Goal: Task Accomplishment & Management: Use online tool/utility

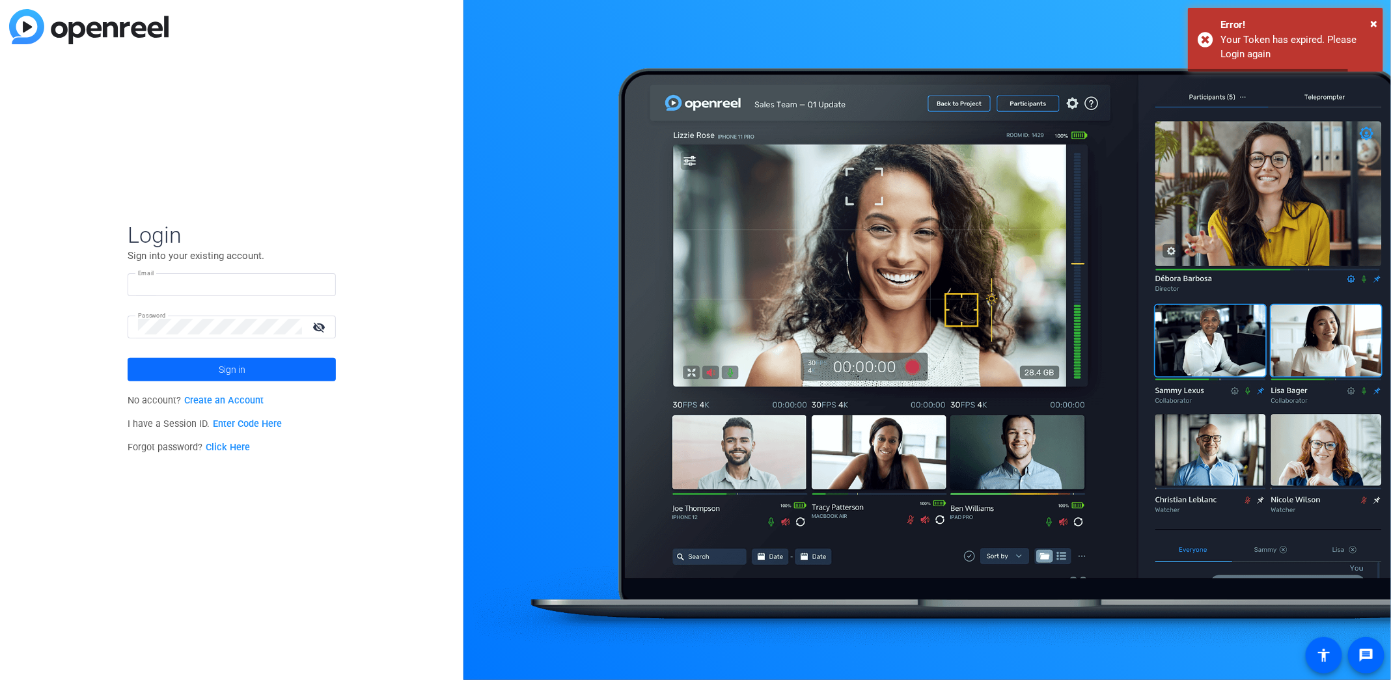
type input "Dontell@createmycontent.com"
click at [186, 366] on span at bounding box center [232, 369] width 208 height 31
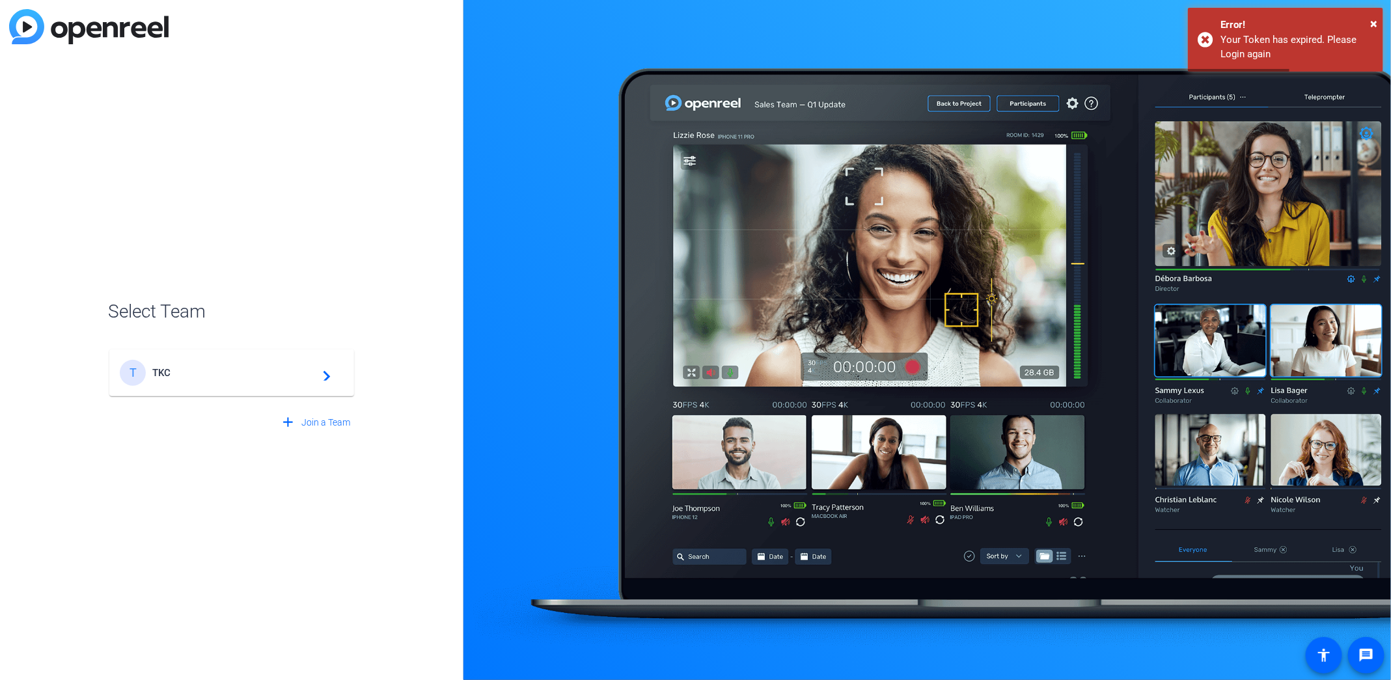
click at [186, 367] on span "TKC" at bounding box center [233, 373] width 163 height 12
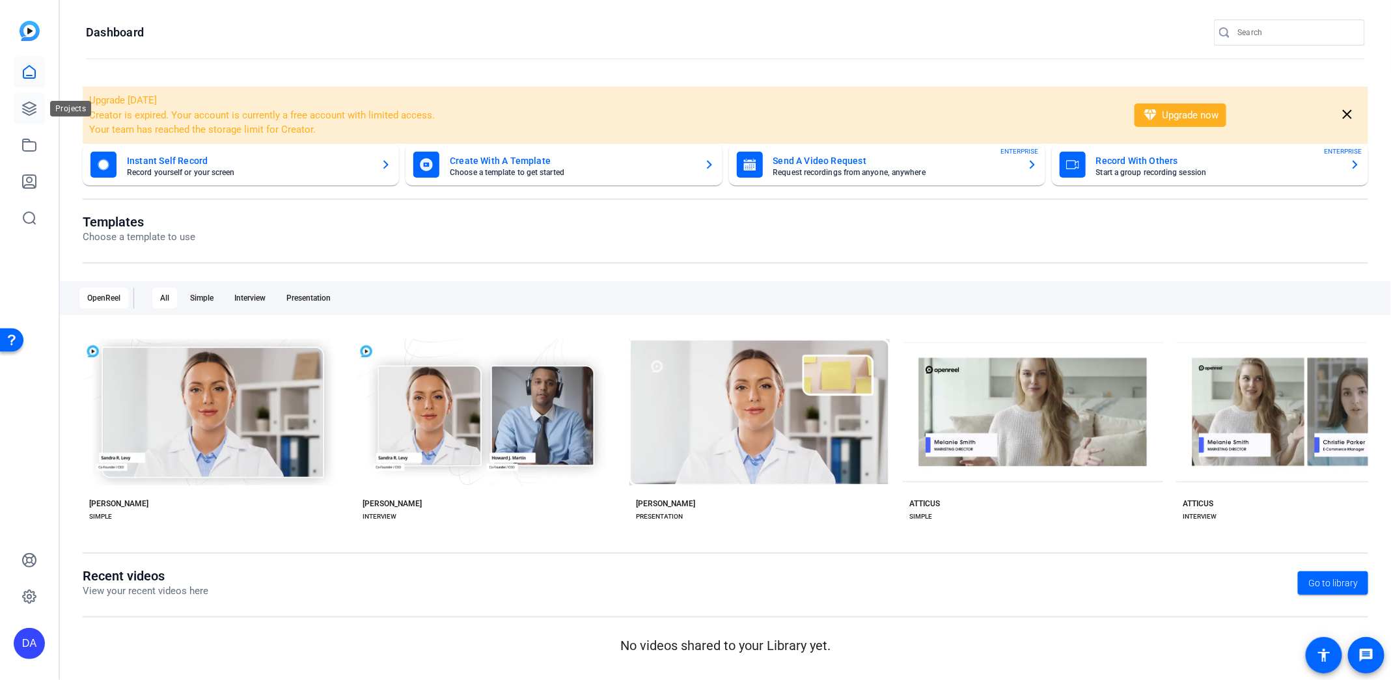
click at [34, 102] on icon at bounding box center [29, 109] width 16 height 16
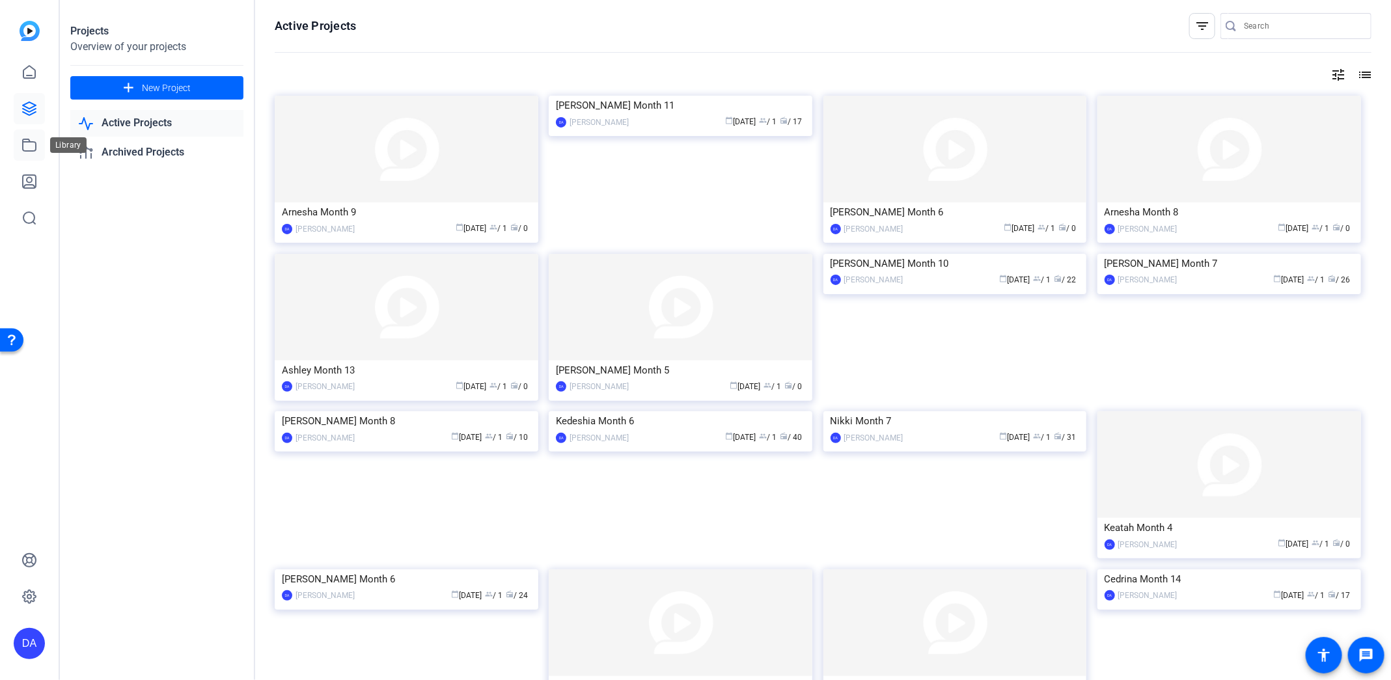
click at [29, 146] on icon at bounding box center [29, 145] width 16 height 16
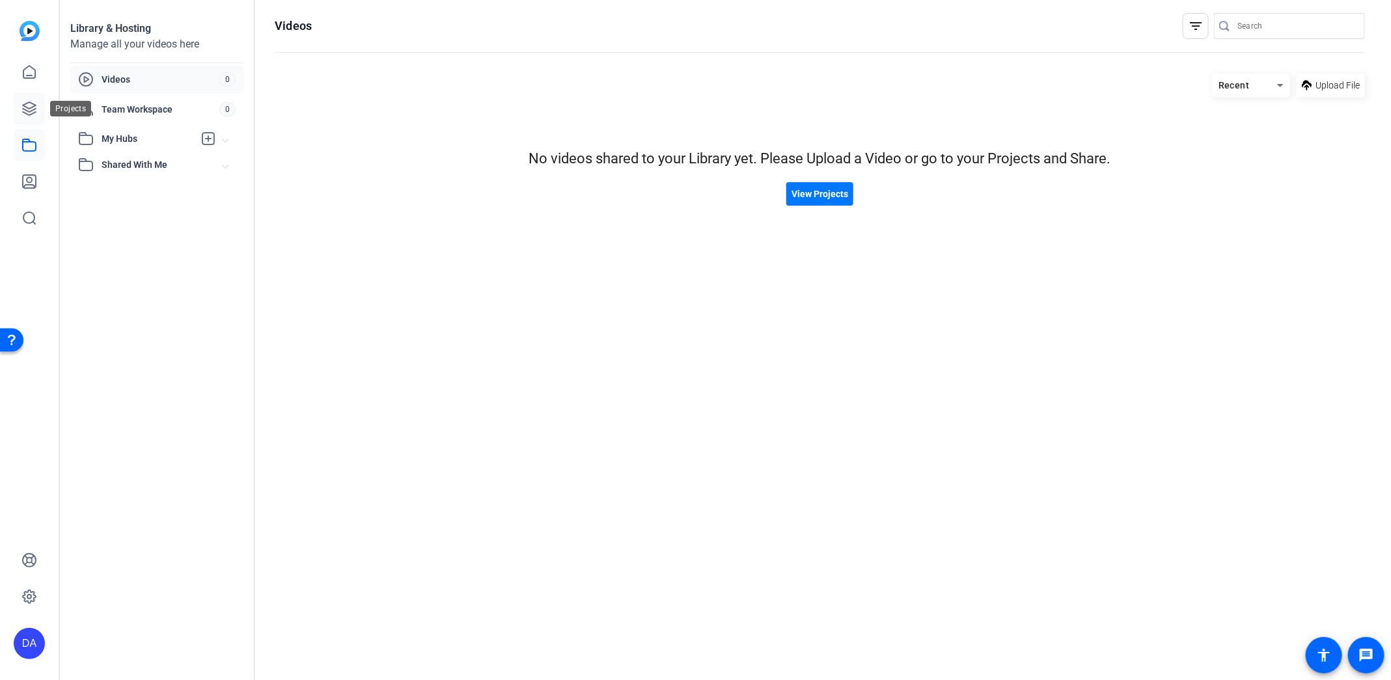
click at [34, 110] on icon at bounding box center [29, 109] width 16 height 16
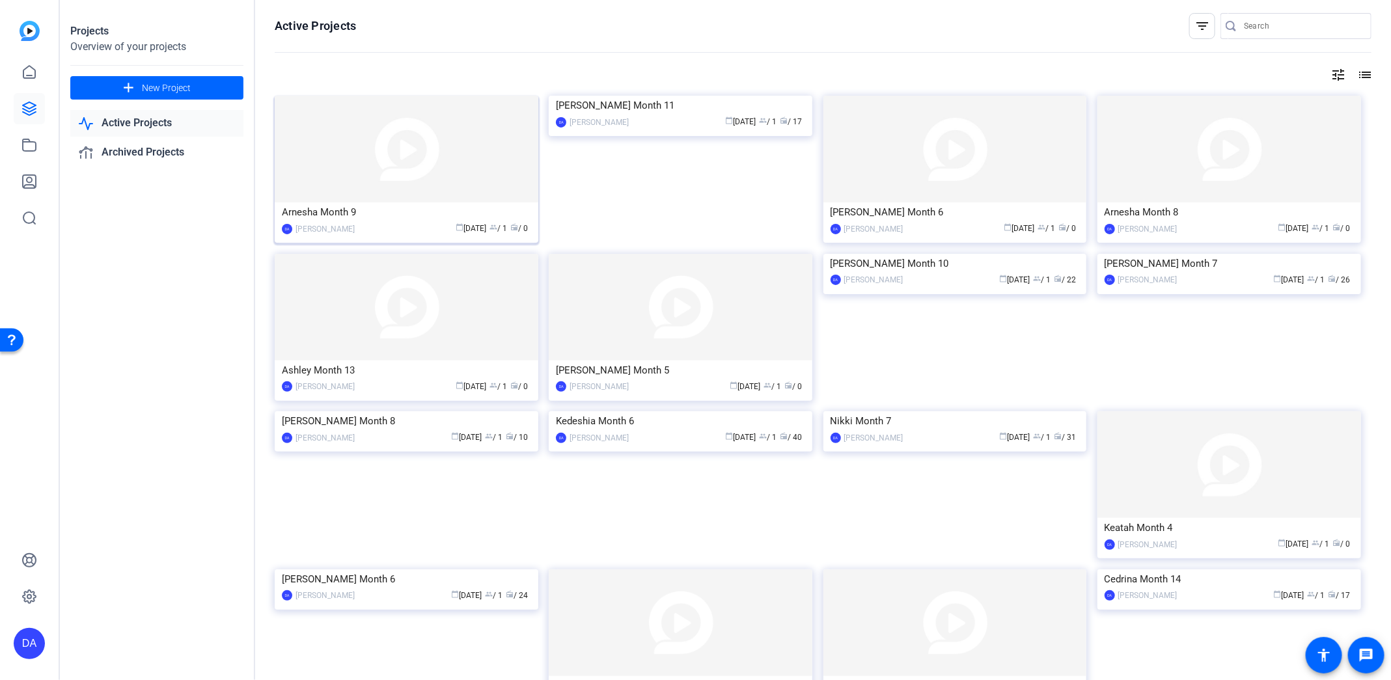
click at [361, 159] on img at bounding box center [407, 149] width 264 height 107
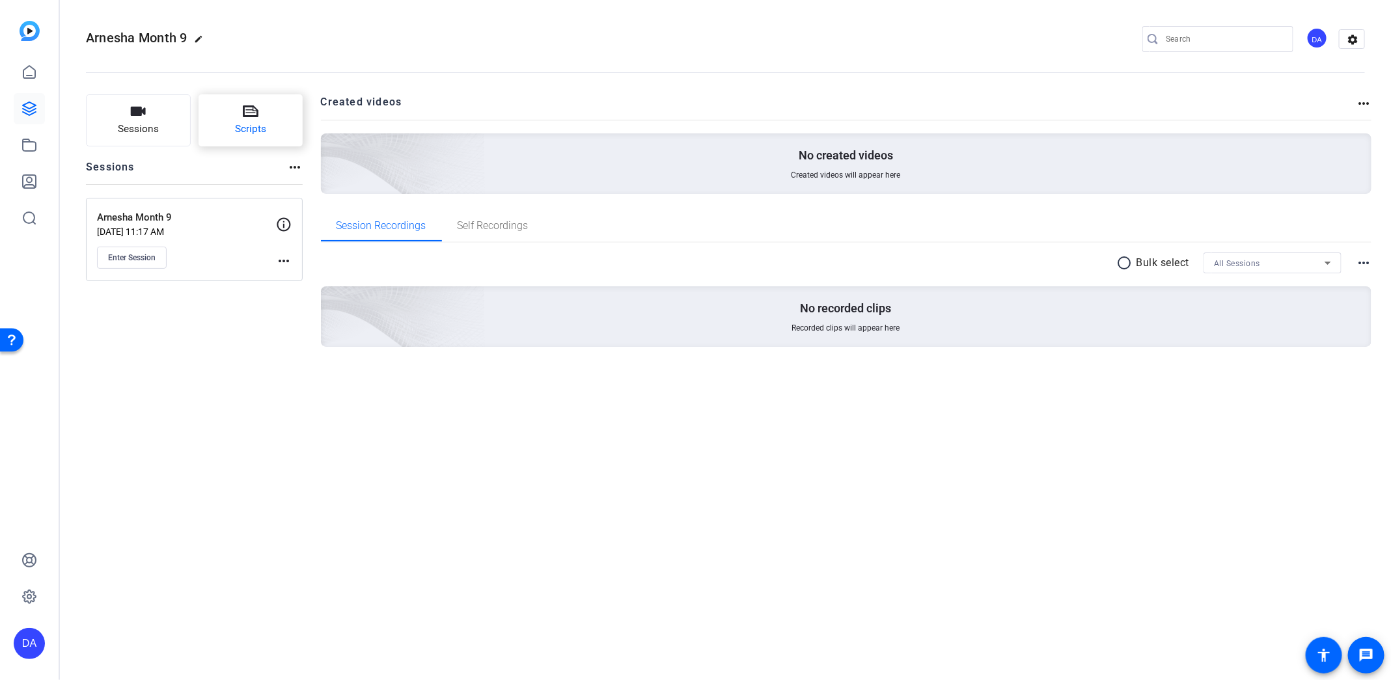
click at [274, 116] on button "Scripts" at bounding box center [251, 120] width 105 height 52
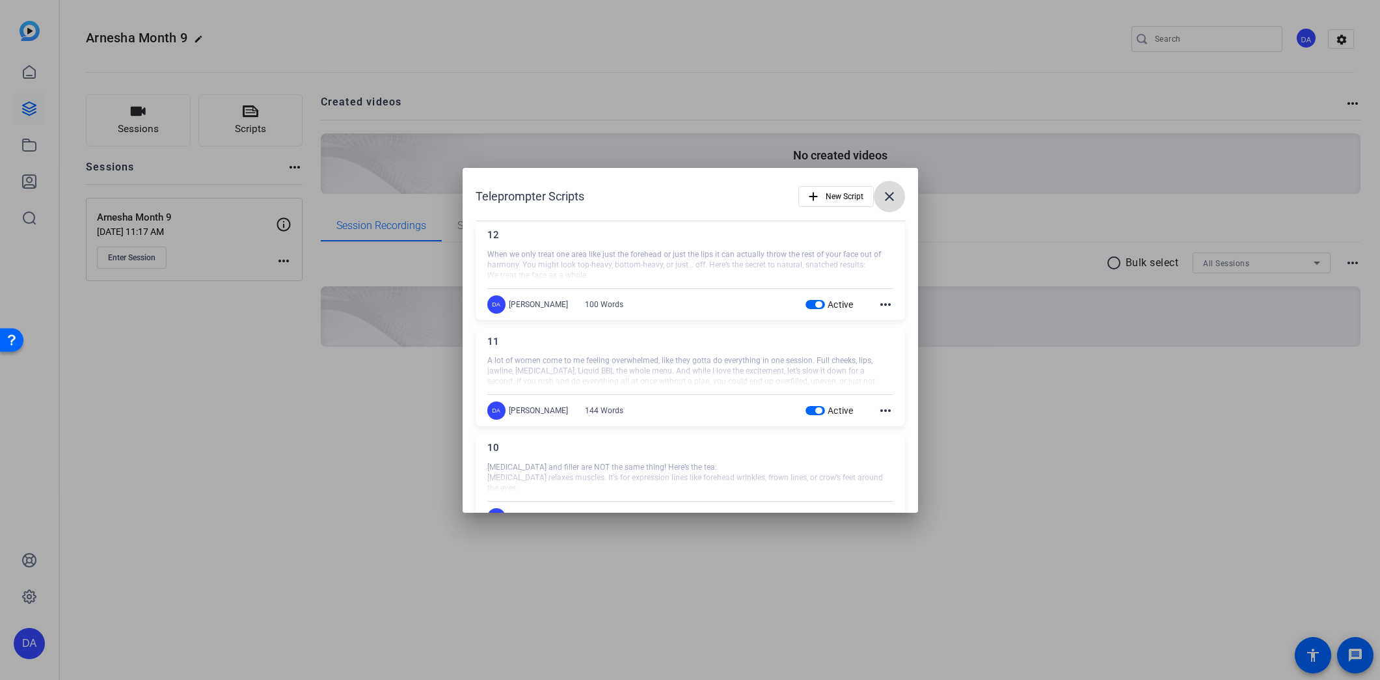
click at [882, 195] on mat-icon "close" at bounding box center [890, 197] width 16 height 16
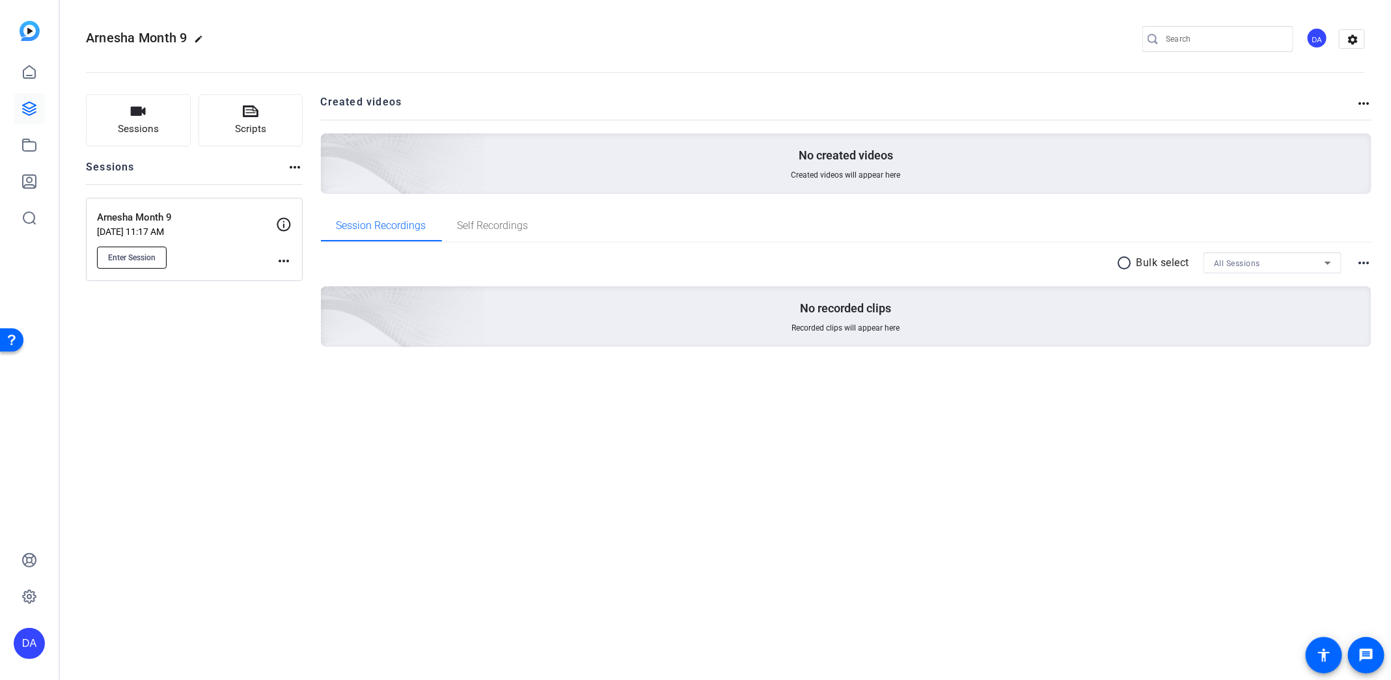
click at [139, 259] on span "Enter Session" at bounding box center [132, 258] width 48 height 10
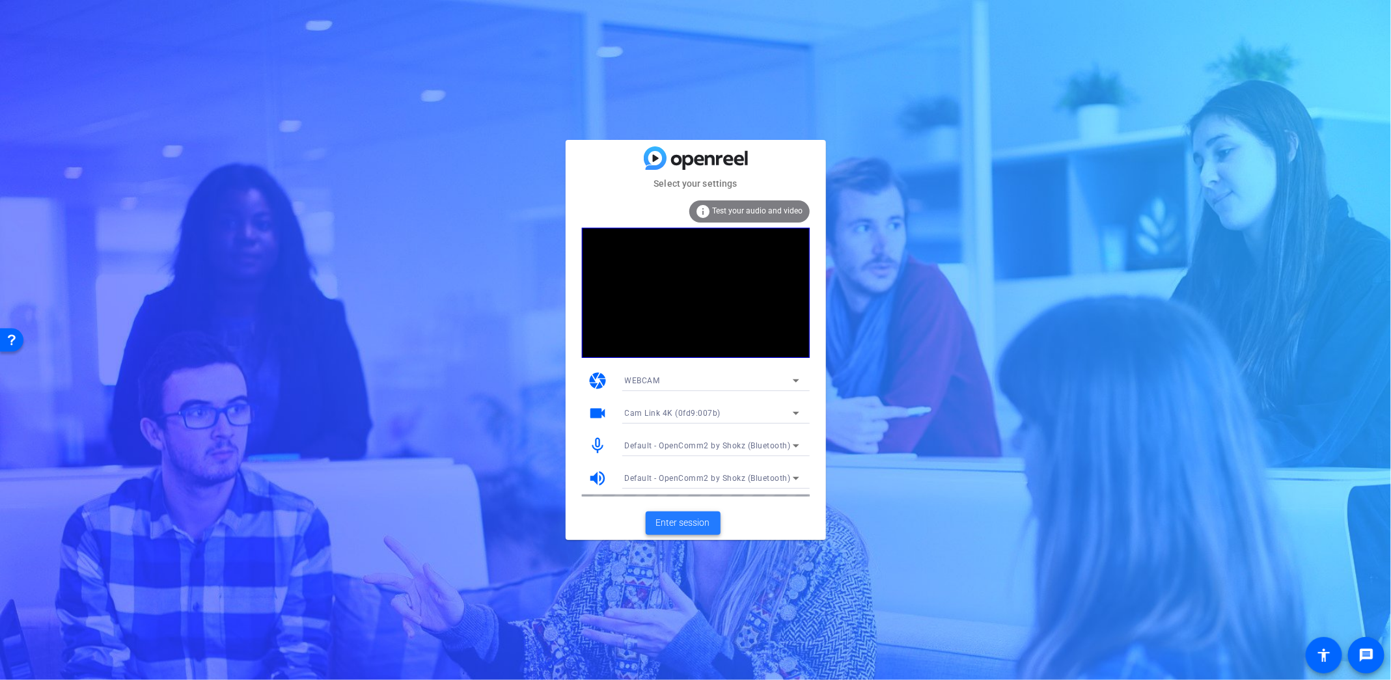
click at [691, 524] on span "Enter session" at bounding box center [683, 523] width 54 height 14
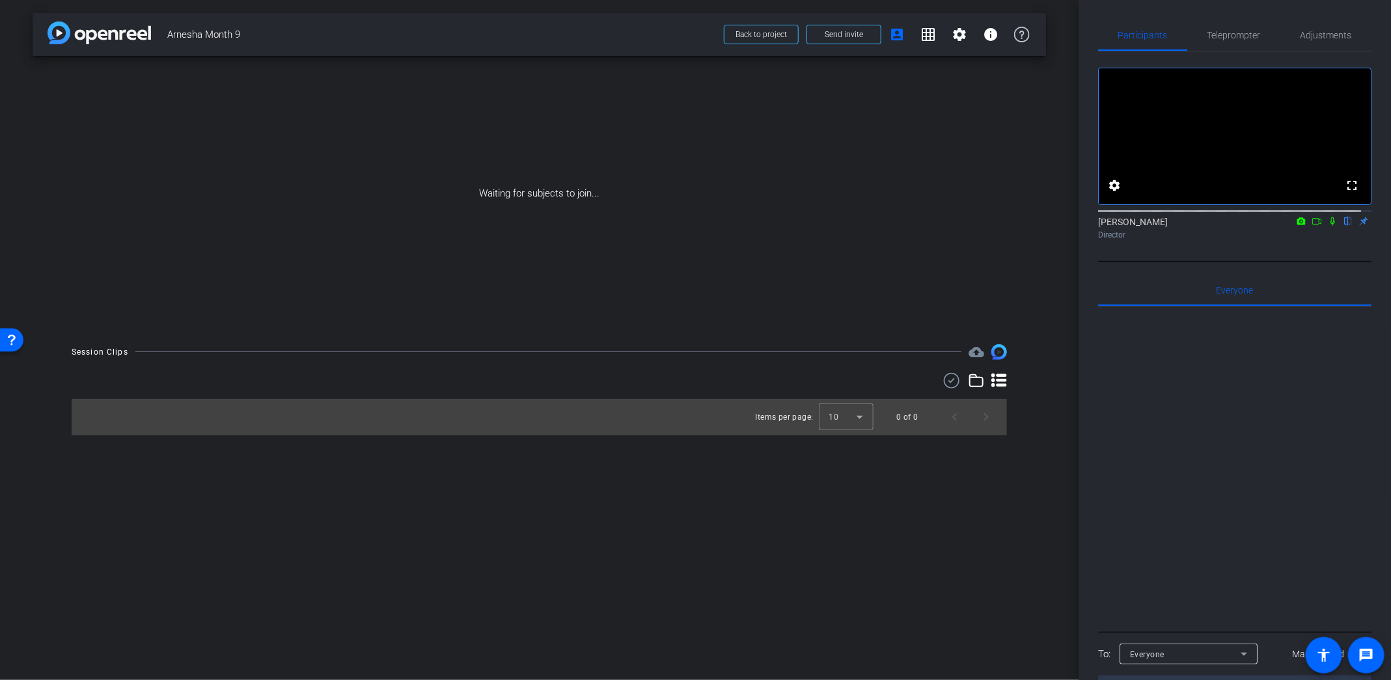
click at [1327, 226] on icon at bounding box center [1332, 221] width 10 height 9
click at [1311, 226] on icon at bounding box center [1316, 221] width 10 height 9
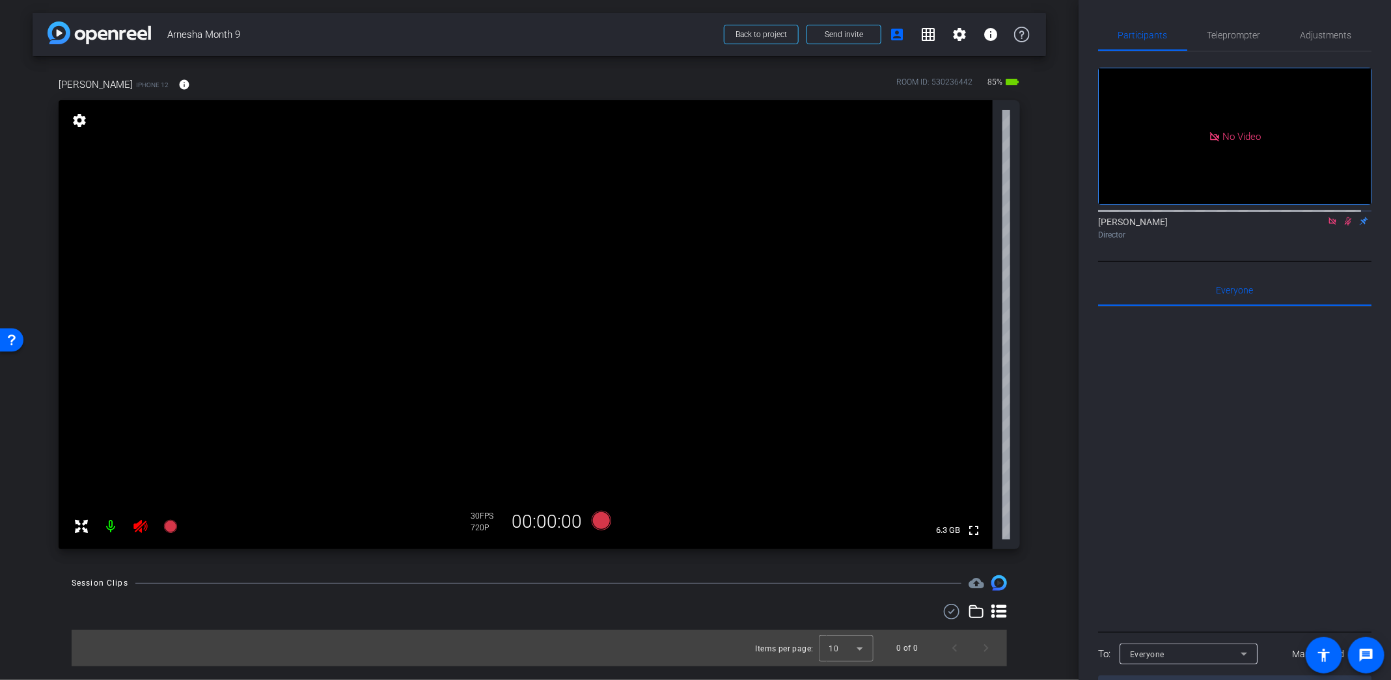
click at [1343, 226] on icon at bounding box center [1348, 221] width 10 height 9
click at [1328, 225] on icon at bounding box center [1331, 220] width 7 height 7
click at [140, 525] on icon at bounding box center [141, 527] width 16 height 16
click at [1248, 36] on span "Teleprompter" at bounding box center [1233, 35] width 53 height 9
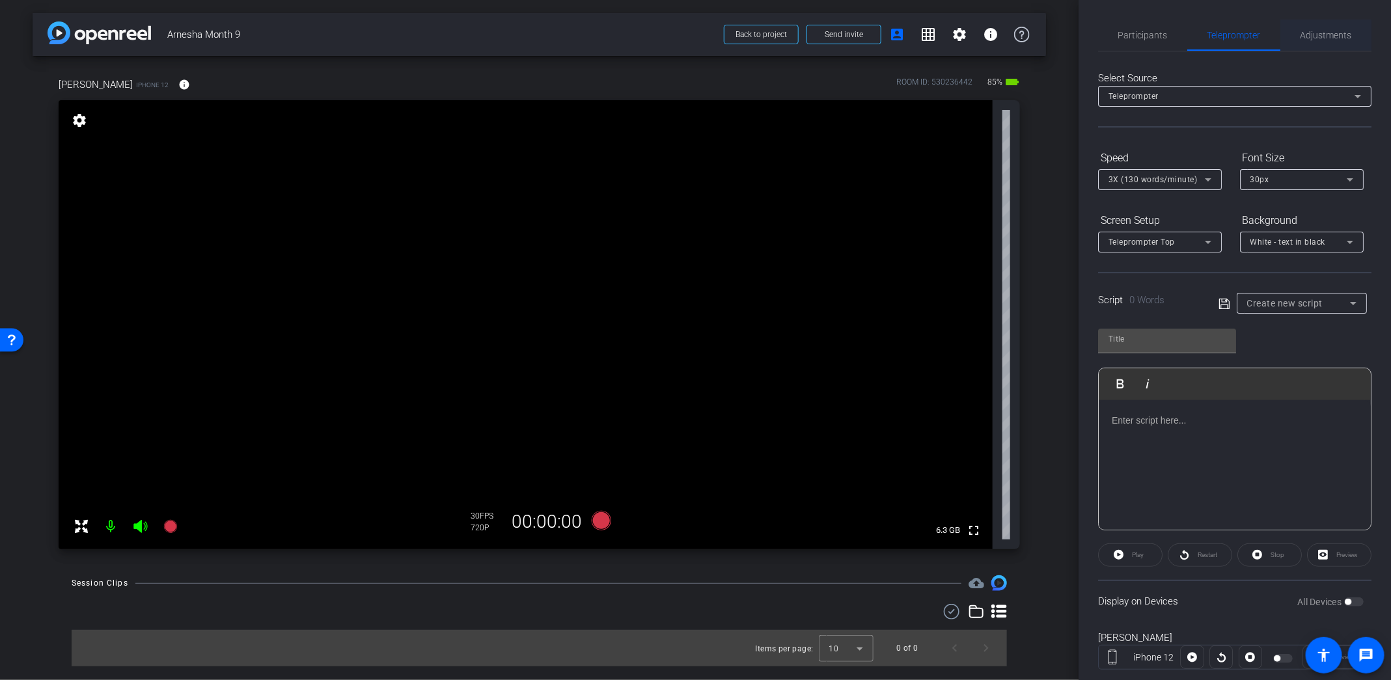
click at [1324, 34] on span "Adjustments" at bounding box center [1325, 35] width 51 height 9
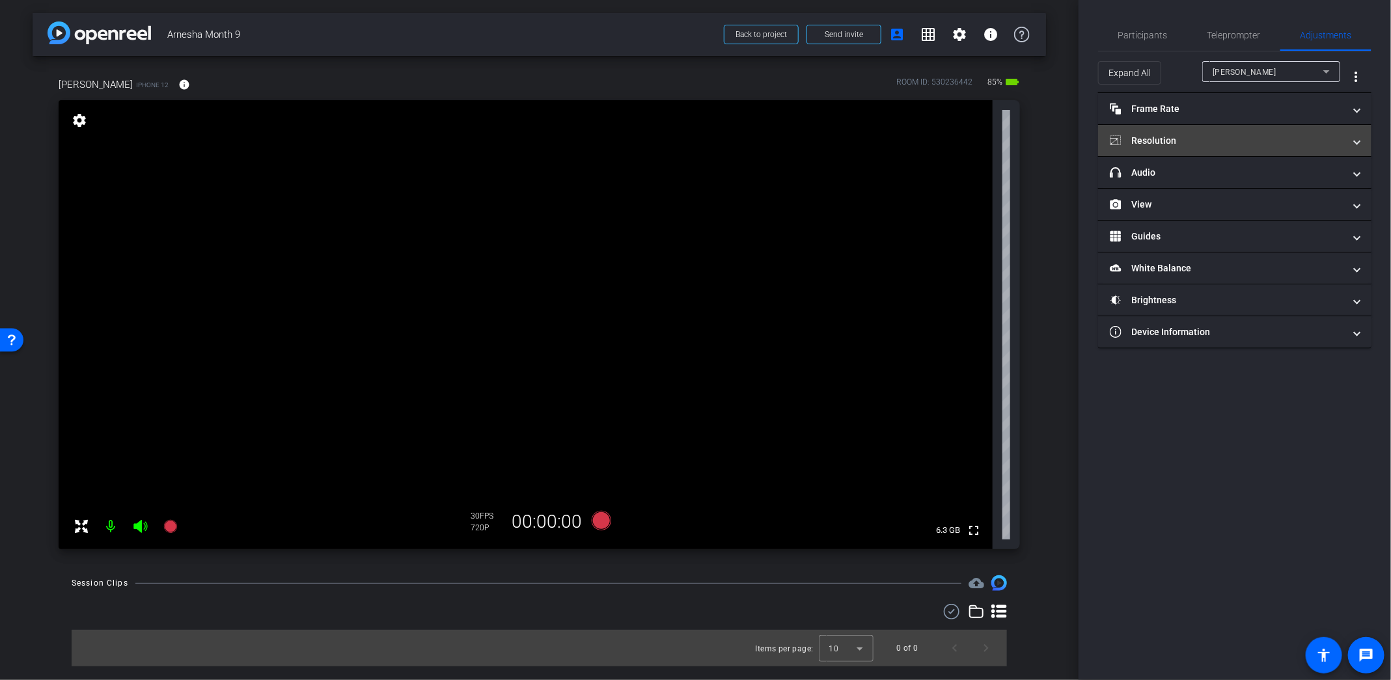
click at [1231, 146] on mat-panel-title "Resolution" at bounding box center [1227, 141] width 234 height 14
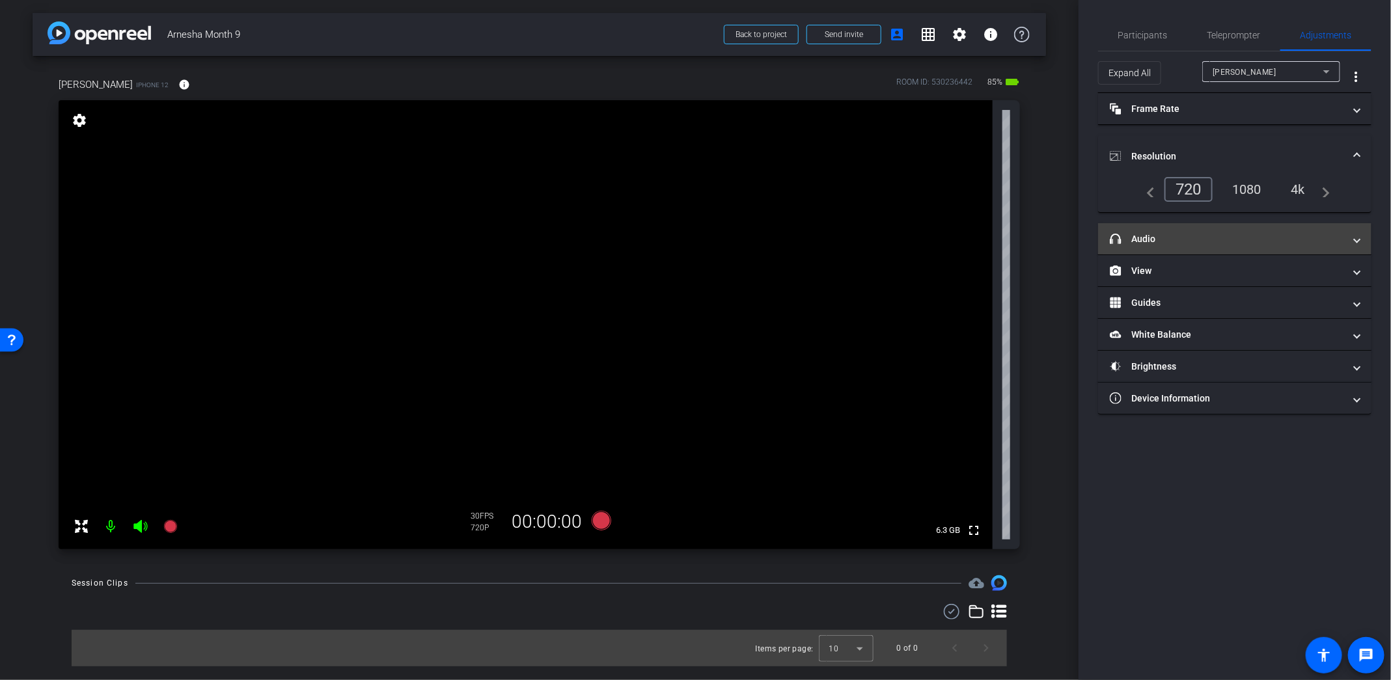
click at [1200, 240] on mat-panel-title "headphone icon Audio" at bounding box center [1227, 239] width 234 height 14
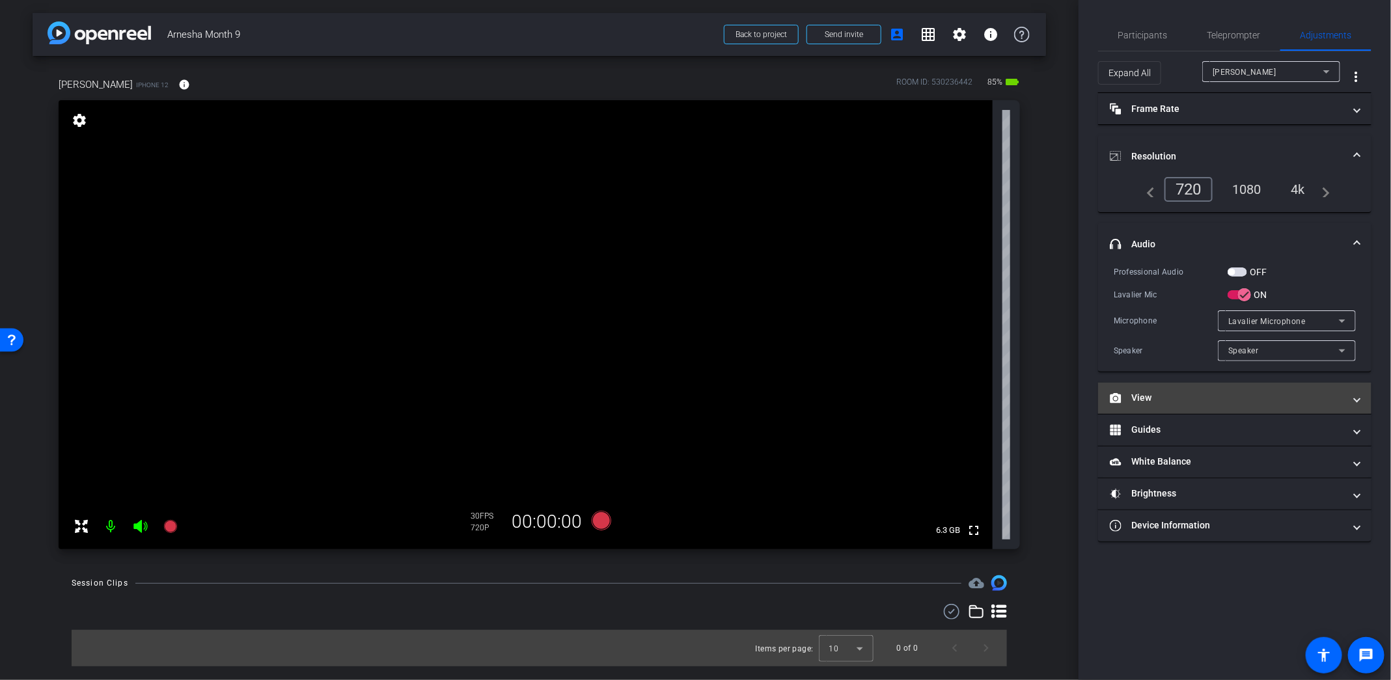
click at [1187, 394] on mat-panel-title "View" at bounding box center [1227, 398] width 234 height 14
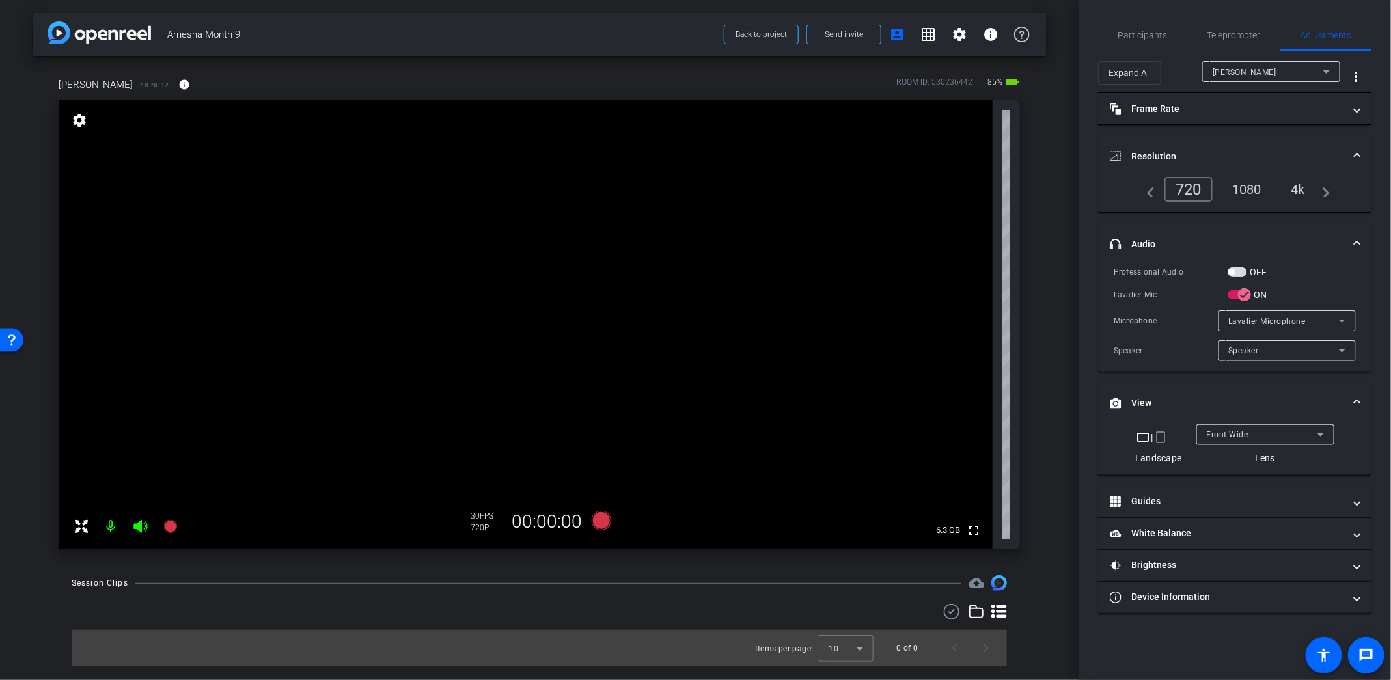
click at [1164, 439] on mat-icon "crop_portrait" at bounding box center [1161, 438] width 16 height 16
click at [1256, 193] on div "1080" at bounding box center [1246, 189] width 49 height 22
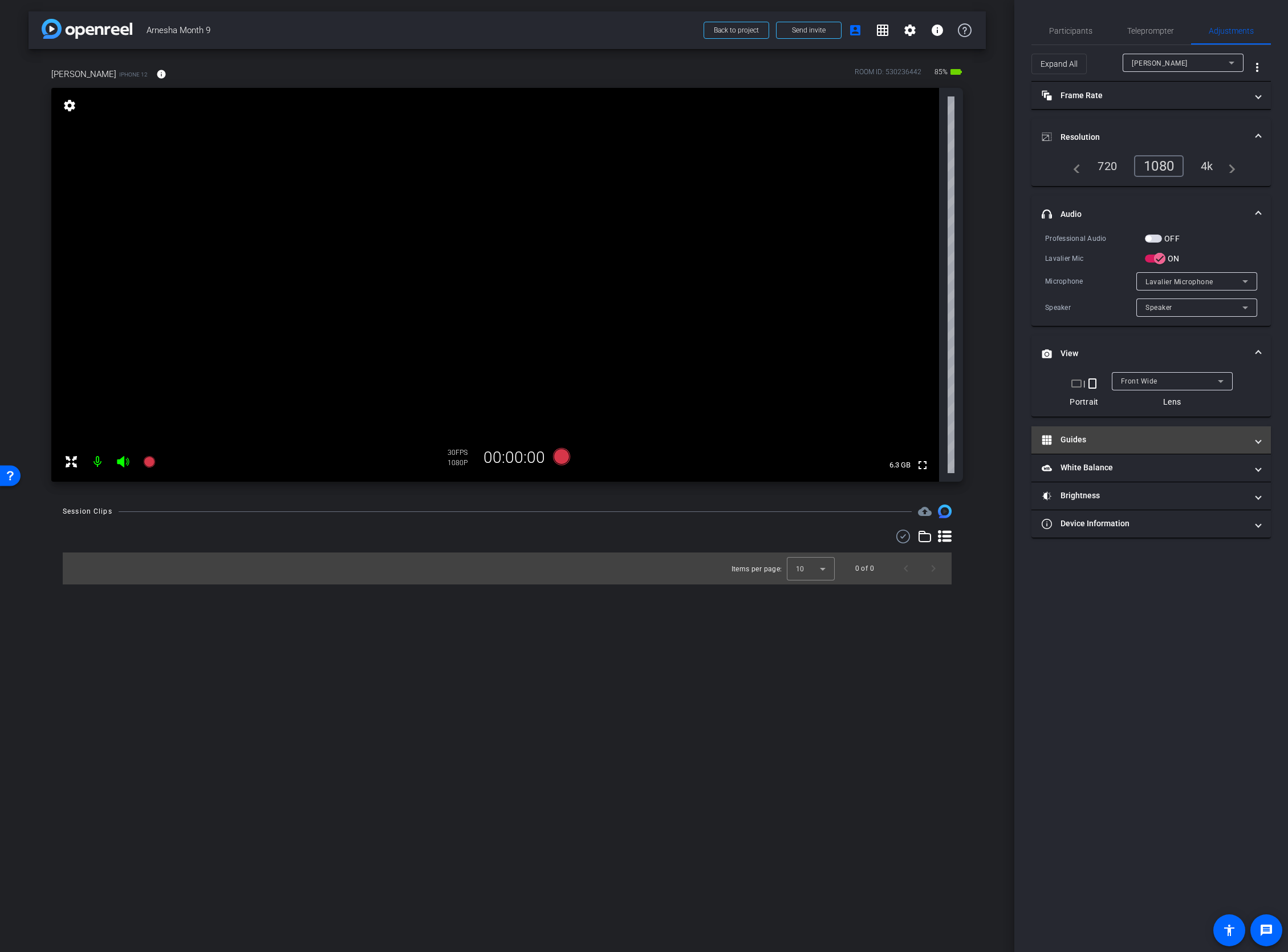
click at [1147, 444] on mat-panel-title "Guides" at bounding box center [1144, 440] width 205 height 12
click at [1218, 434] on mat-expansion-panel-header "Guides" at bounding box center [1150, 444] width 239 height 37
click at [1195, 472] on mat-panel-title "White Balance White Balance" at bounding box center [1144, 468] width 205 height 12
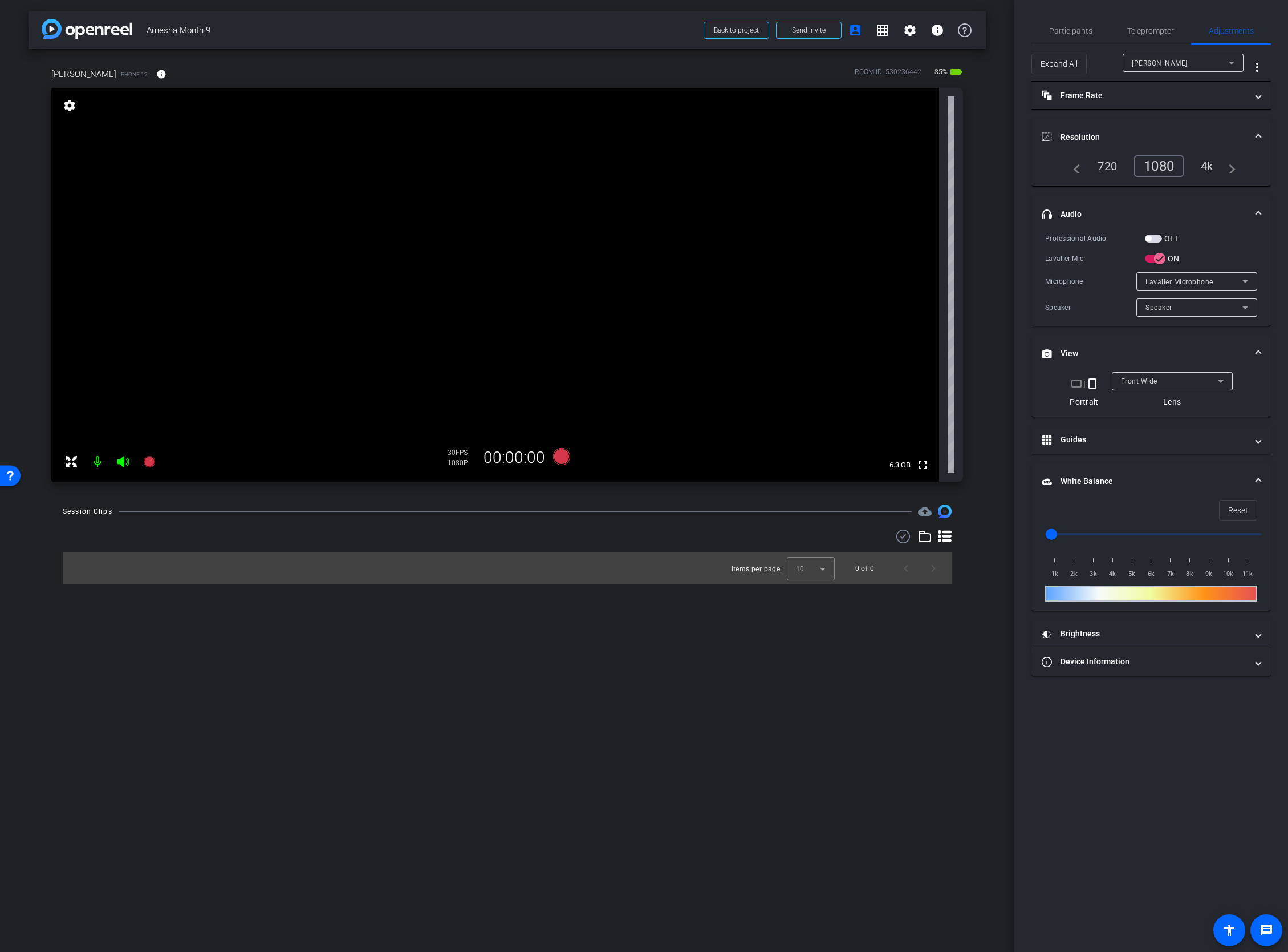
click at [1197, 470] on mat-expansion-panel-header "White Balance White Balance" at bounding box center [1150, 481] width 239 height 37
click at [1089, 25] on span "Participants" at bounding box center [1071, 31] width 43 height 27
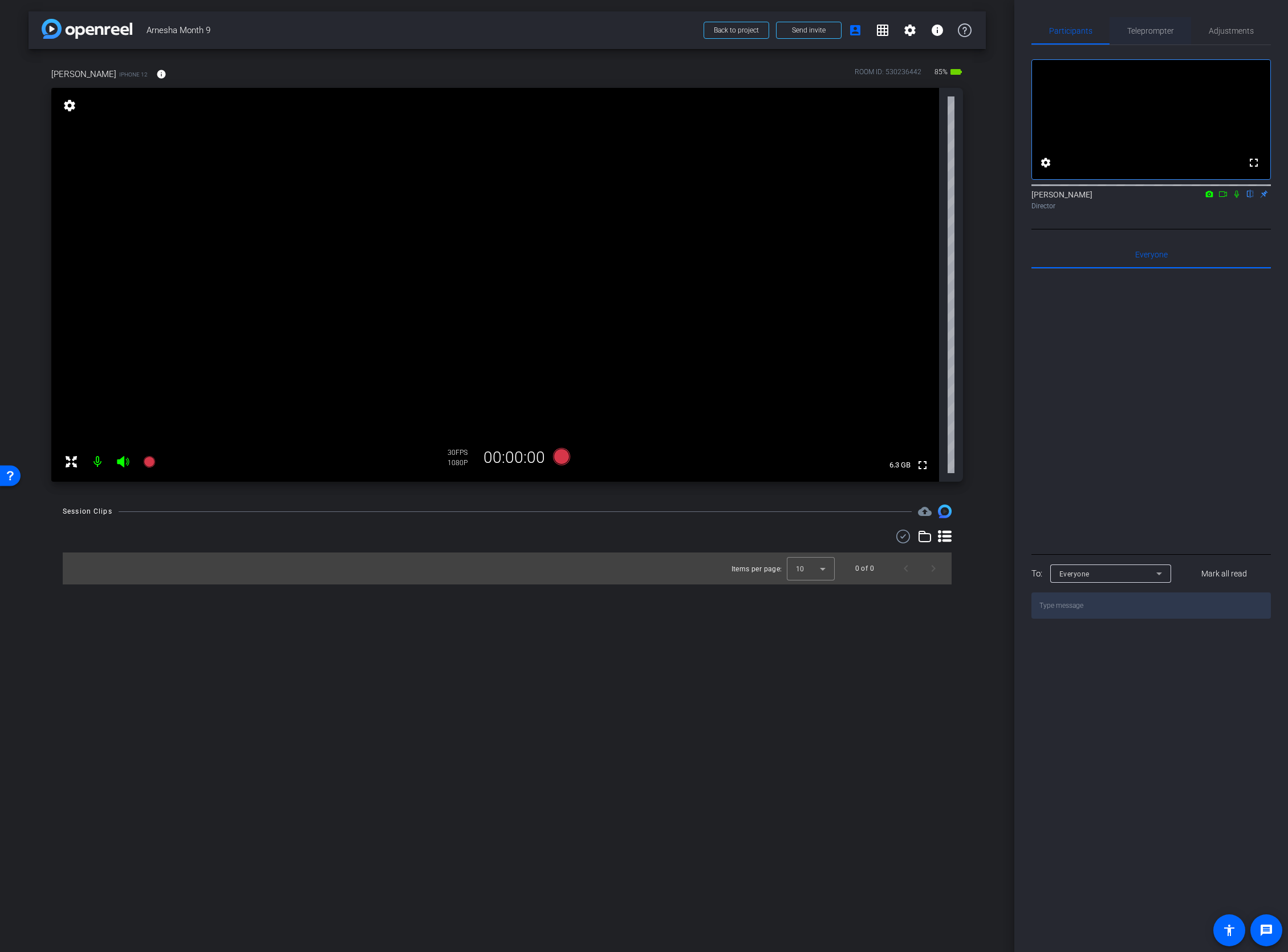
click at [1145, 22] on span "Teleprompter" at bounding box center [1150, 31] width 46 height 27
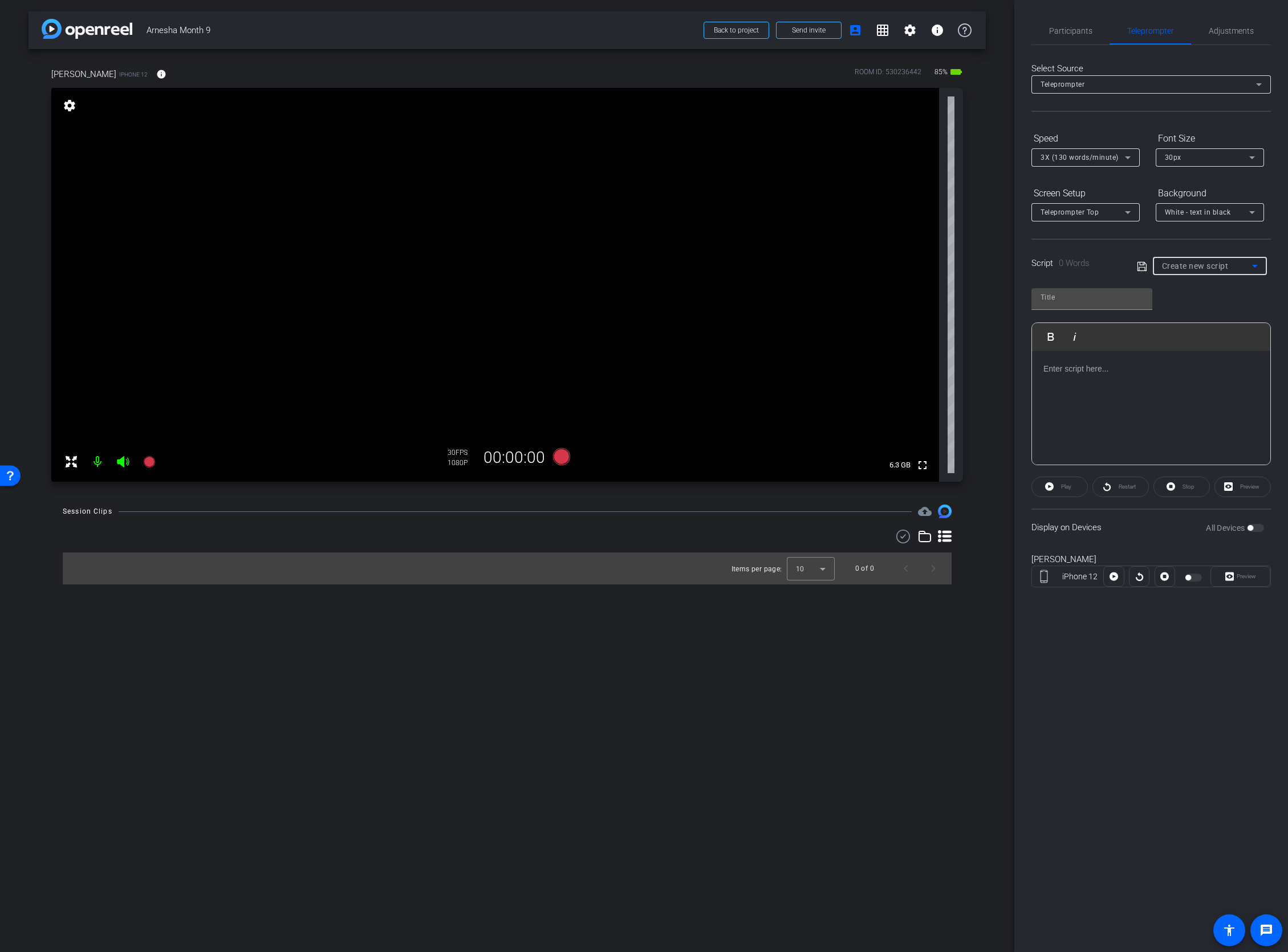
click at [1196, 259] on div "Create new script" at bounding box center [1207, 266] width 90 height 14
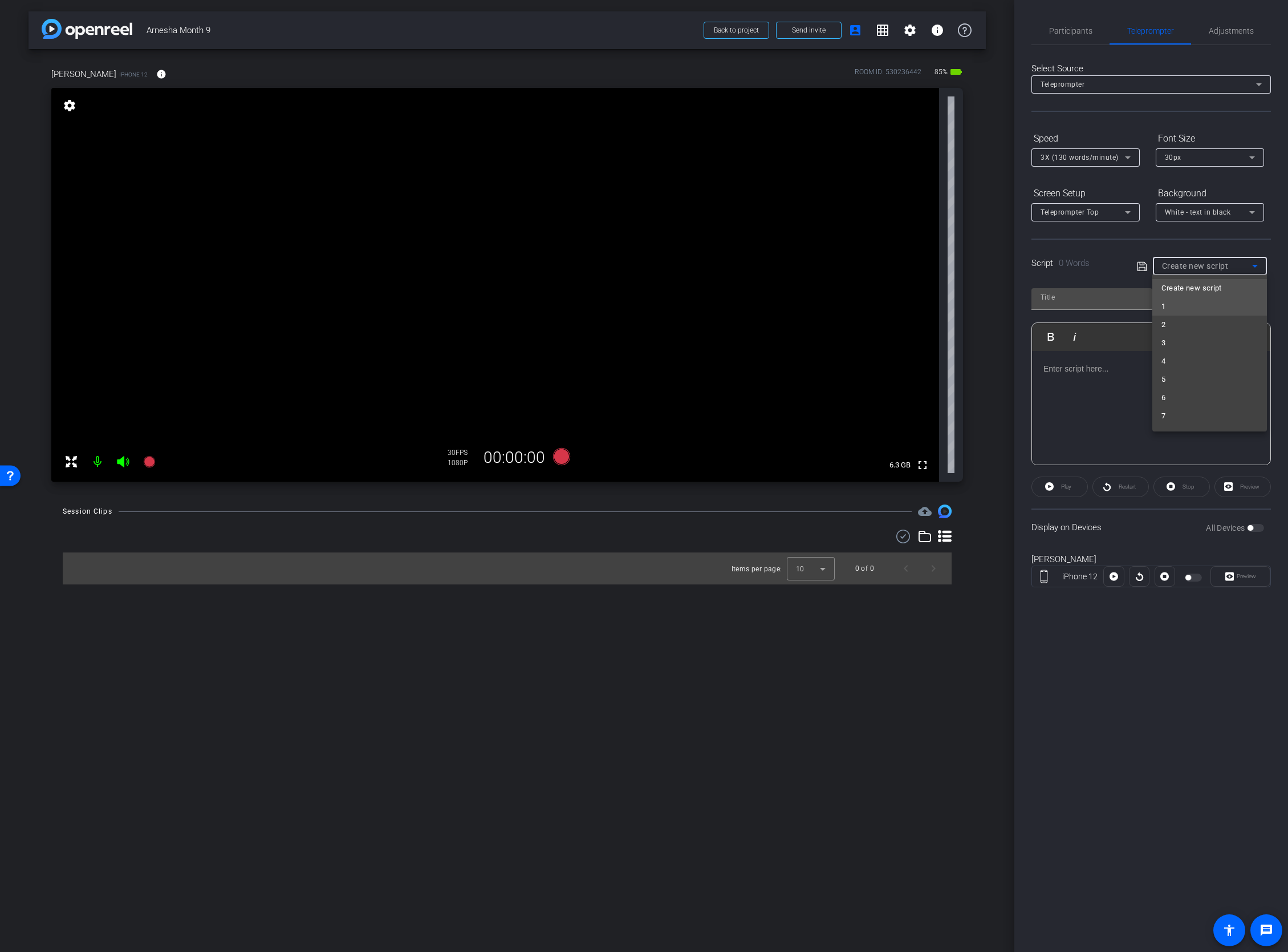
click at [1192, 310] on mat-option "1" at bounding box center [1209, 306] width 114 height 18
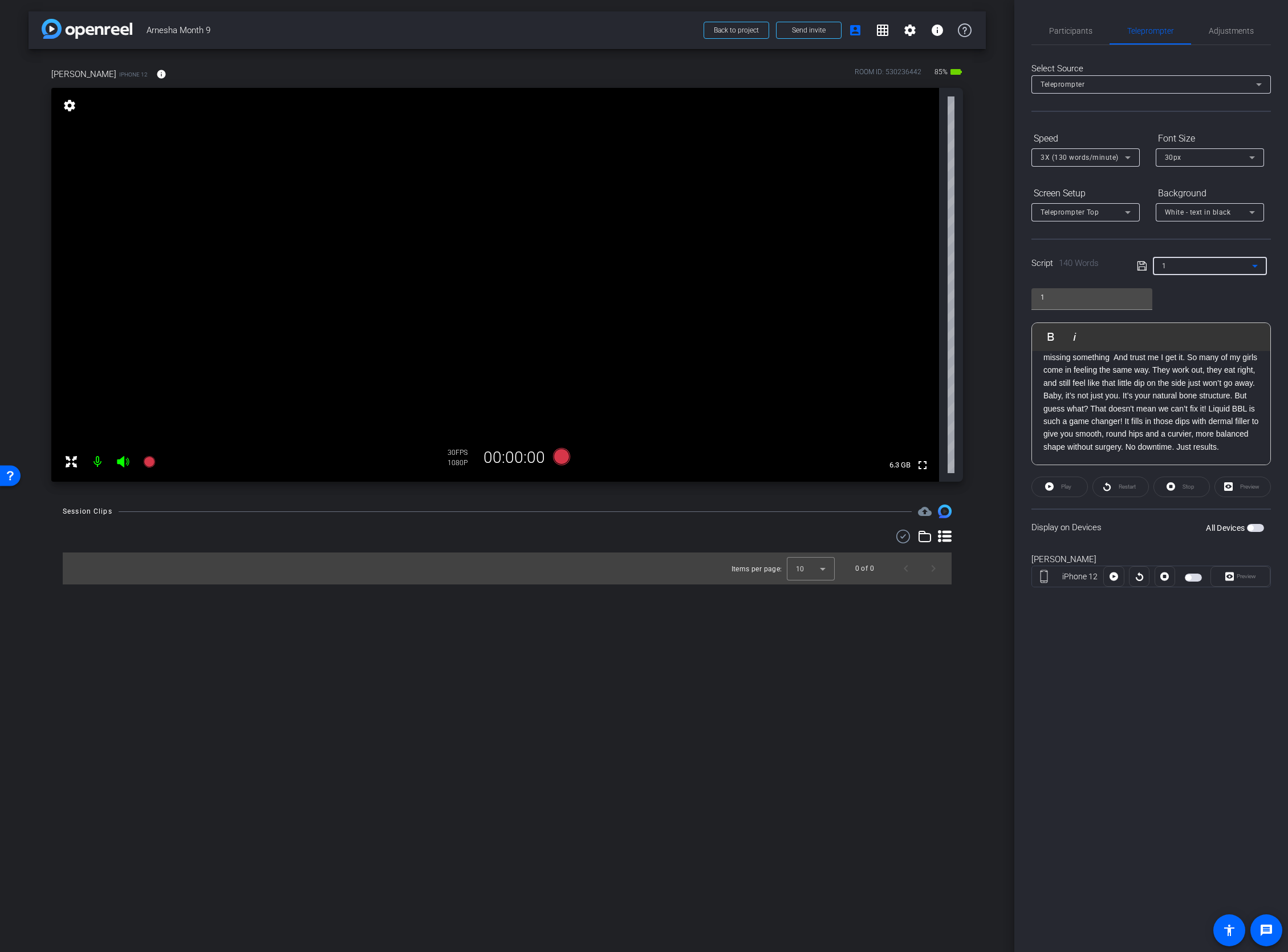
scroll to position [75, 0]
click at [1218, 532] on div "All Devices" at bounding box center [1235, 528] width 58 height 11
click at [1218, 529] on span "button" at bounding box center [1256, 527] width 18 height 8
drag, startPoint x: 1065, startPoint y: 491, endPoint x: 1016, endPoint y: 710, distance: 224.4
click at [1016, 595] on div "Participants Teleprompter Adjustments settings [PERSON_NAME] flip Director [PER…" at bounding box center [1151, 476] width 273 height 952
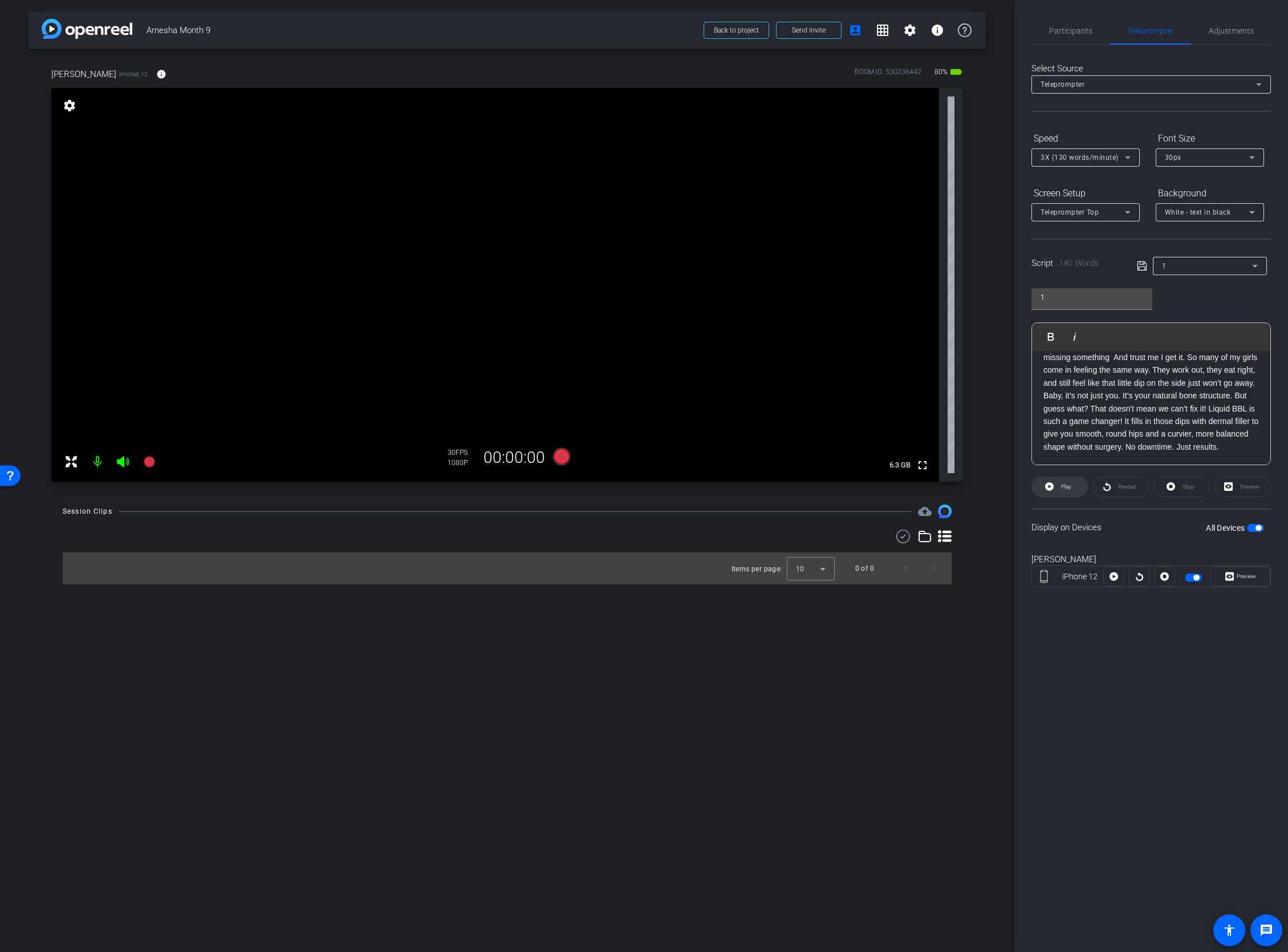
click at [1065, 483] on span "Play" at bounding box center [1066, 486] width 11 height 6
click at [1111, 158] on span "3X (130 words/minute)" at bounding box center [1079, 157] width 78 height 8
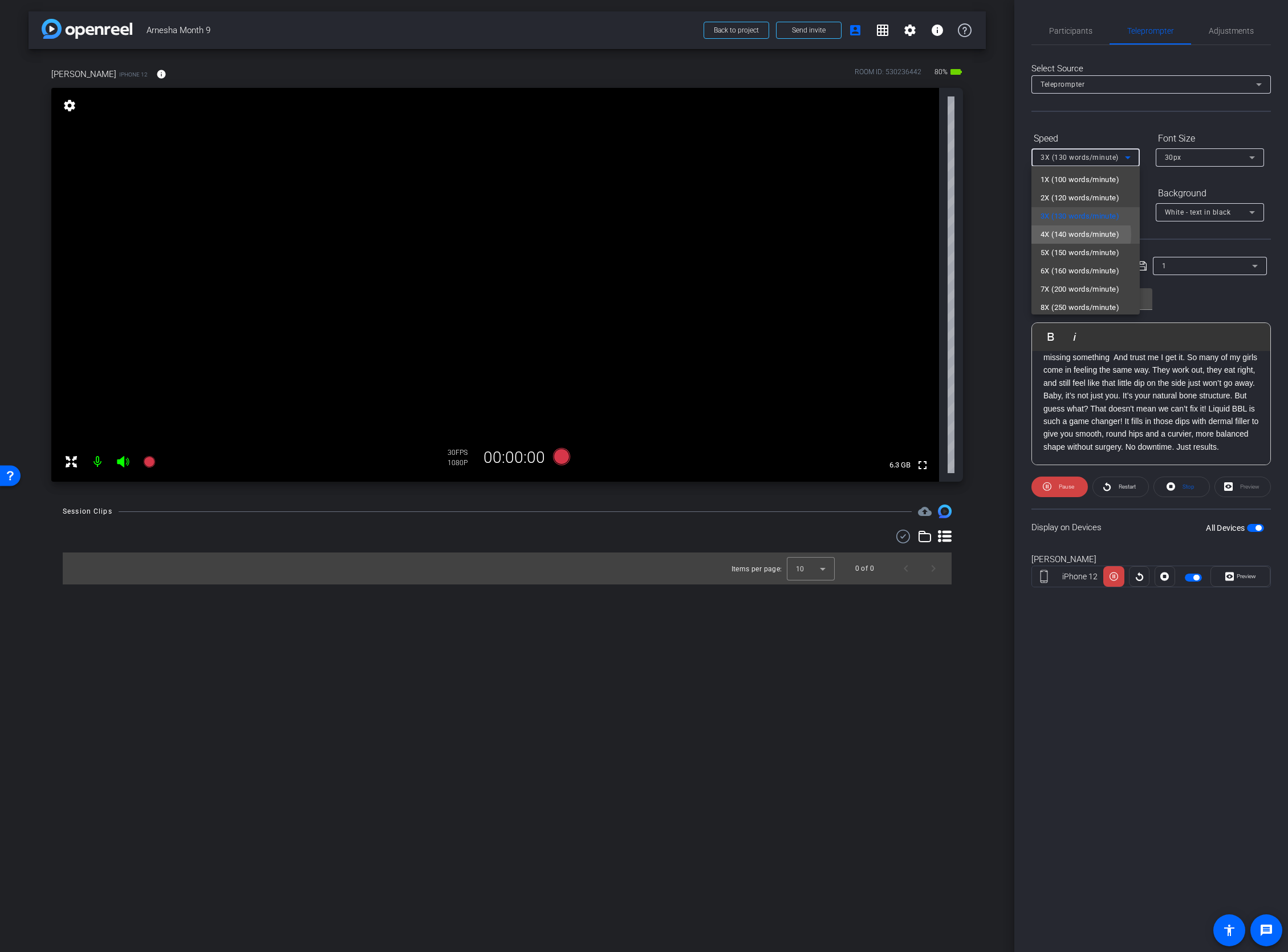
click at [1070, 234] on span "4X (140 words/minute)" at bounding box center [1080, 235] width 79 height 14
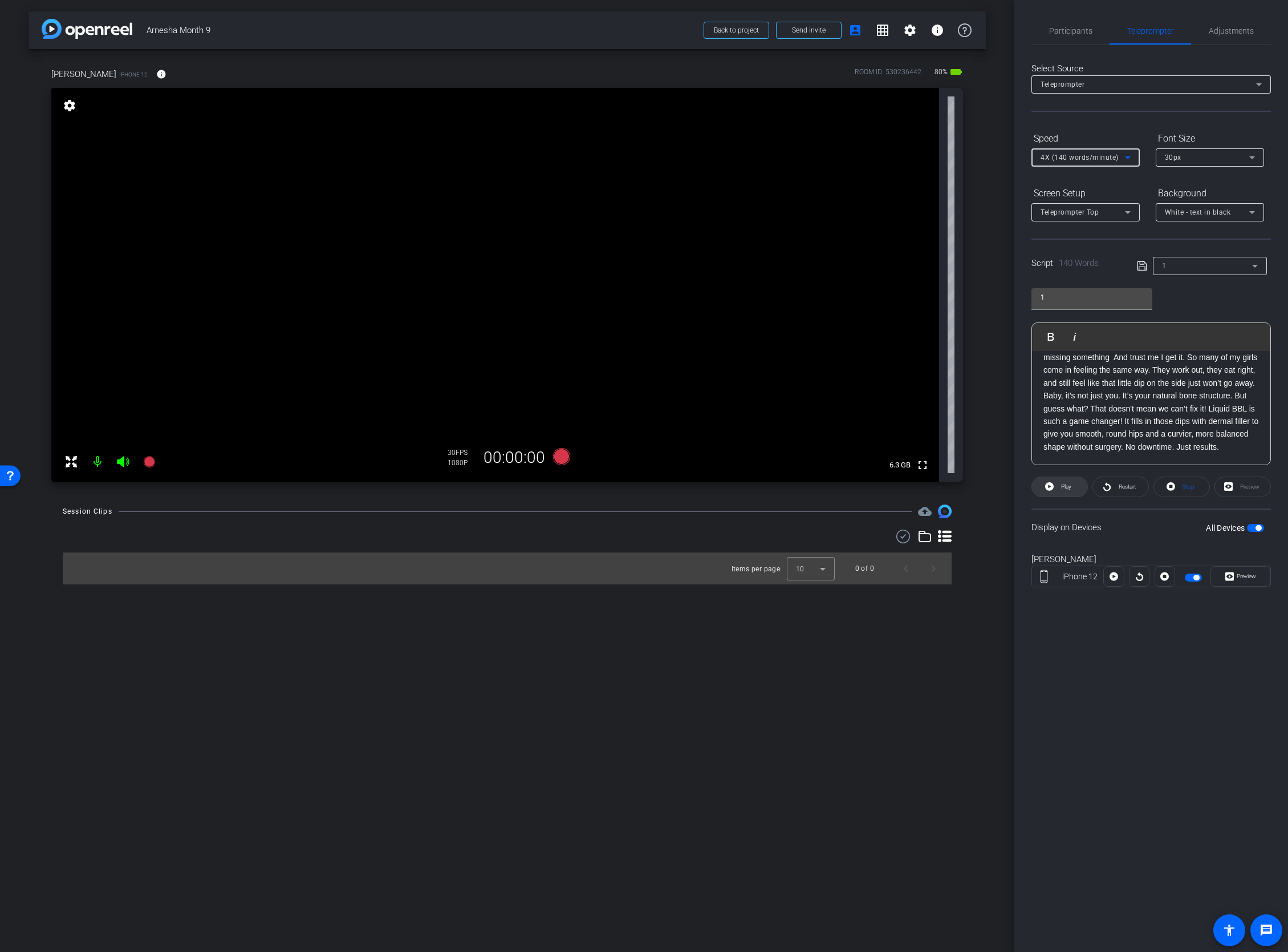
click at [1056, 488] on span at bounding box center [1059, 487] width 55 height 27
click at [1177, 488] on span at bounding box center [1181, 487] width 55 height 27
click at [152, 460] on icon at bounding box center [148, 461] width 11 height 11
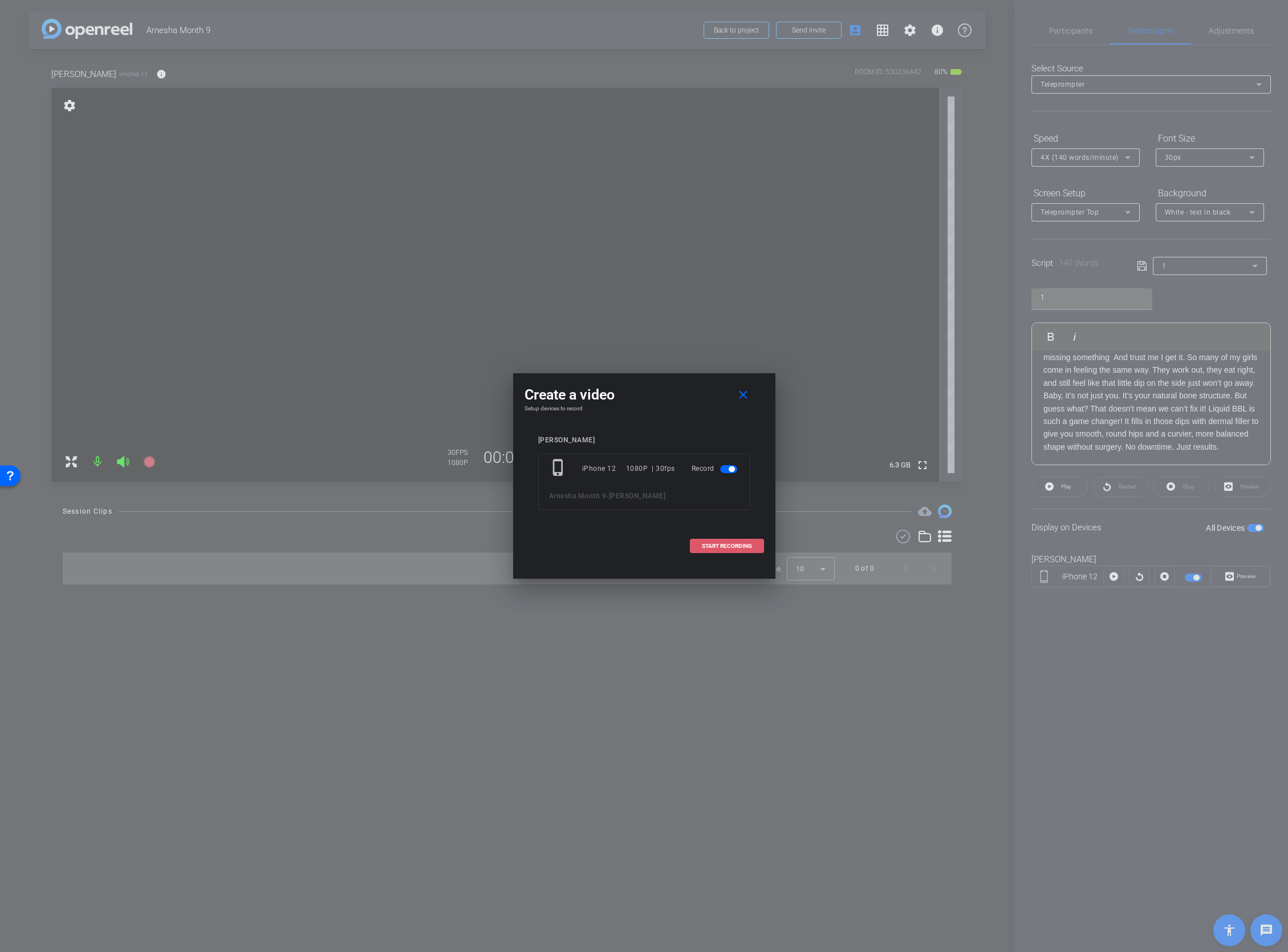
click at [745, 543] on span "START RECORDING" at bounding box center [726, 546] width 50 height 6
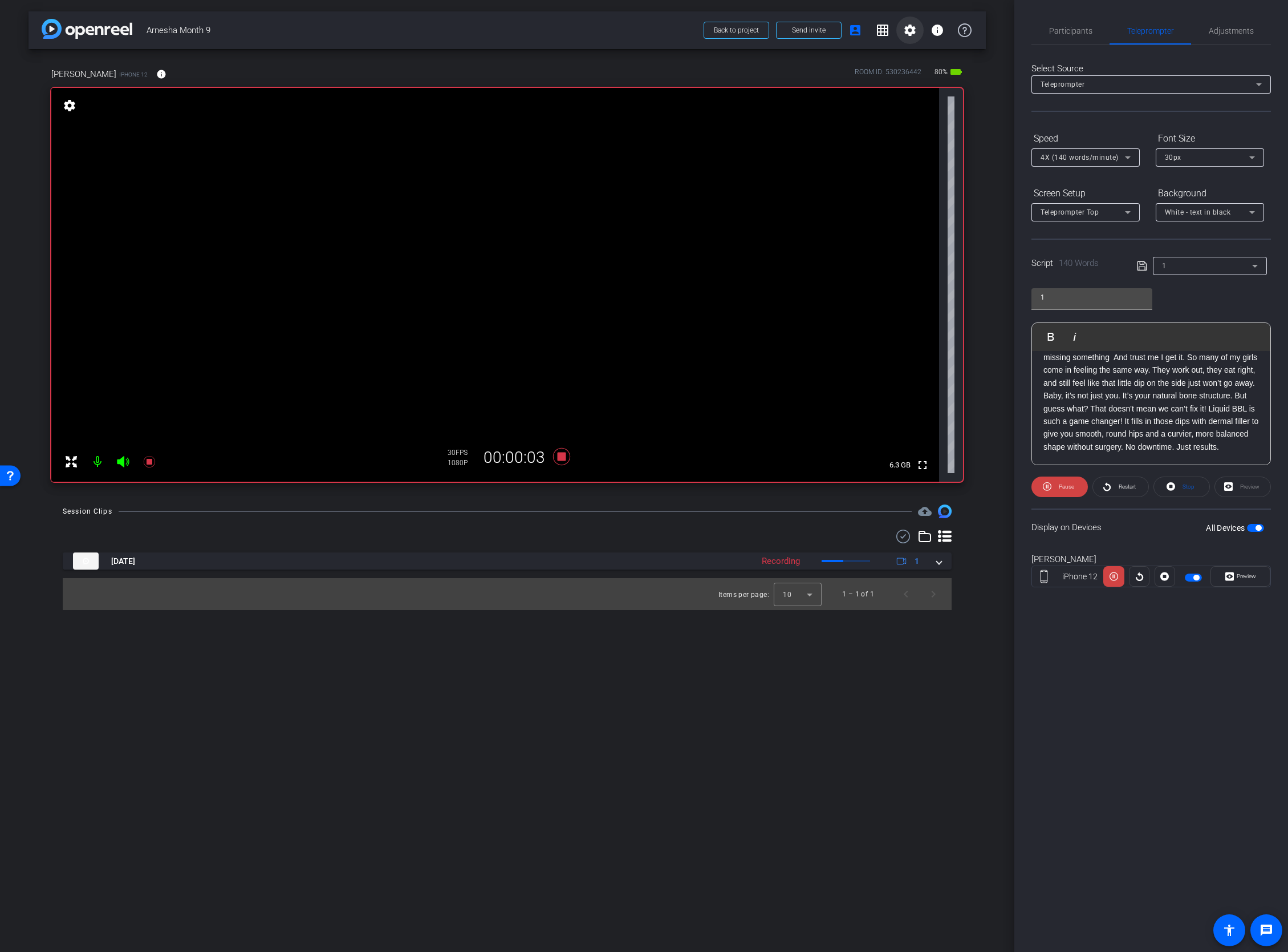
click at [909, 32] on mat-icon "settings" at bounding box center [910, 31] width 14 height 14
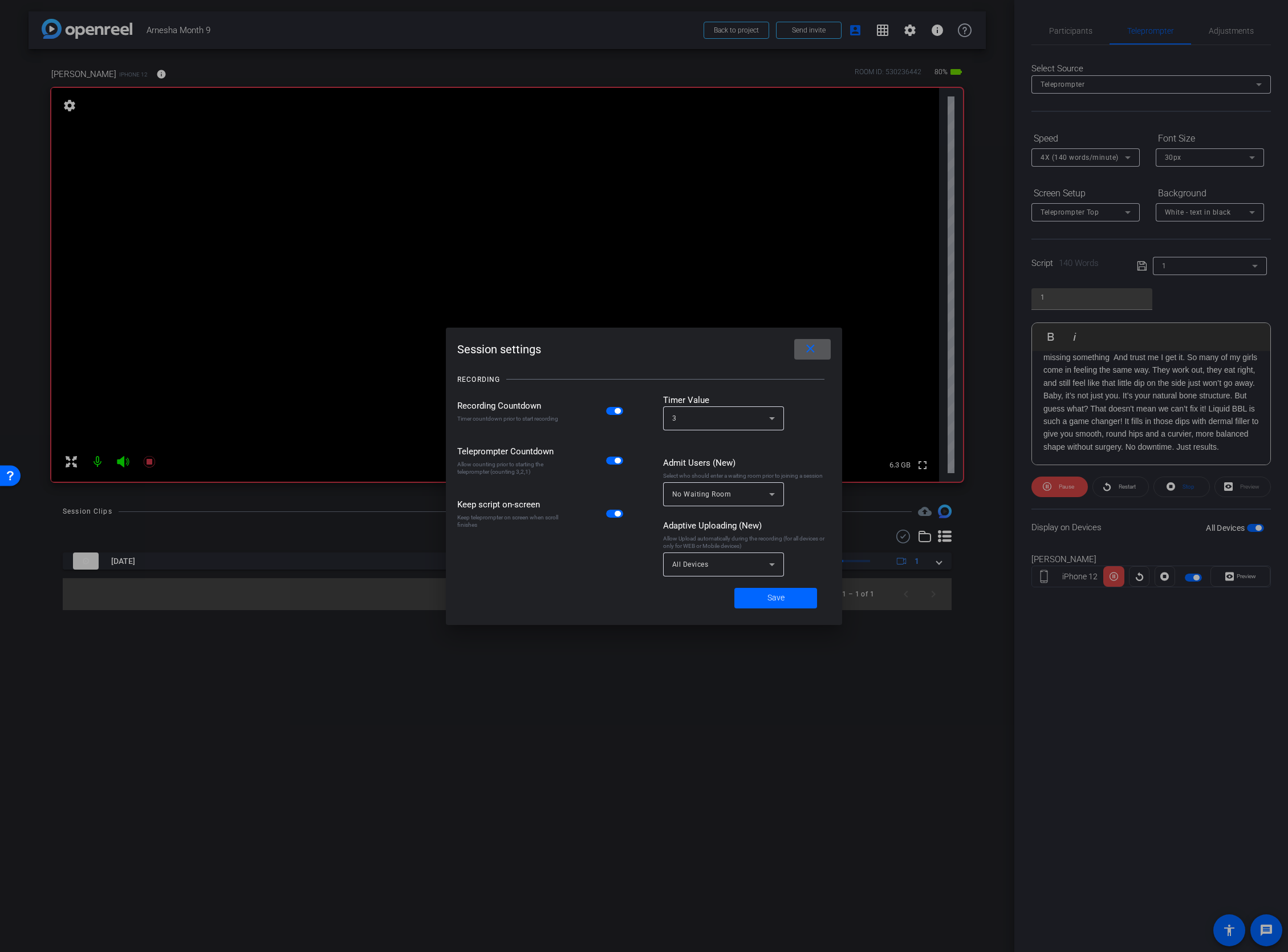
click at [730, 563] on div "All Devices" at bounding box center [720, 564] width 97 height 14
click at [695, 595] on span "Disable" at bounding box center [685, 644] width 26 height 14
click at [765, 595] on span at bounding box center [775, 597] width 82 height 27
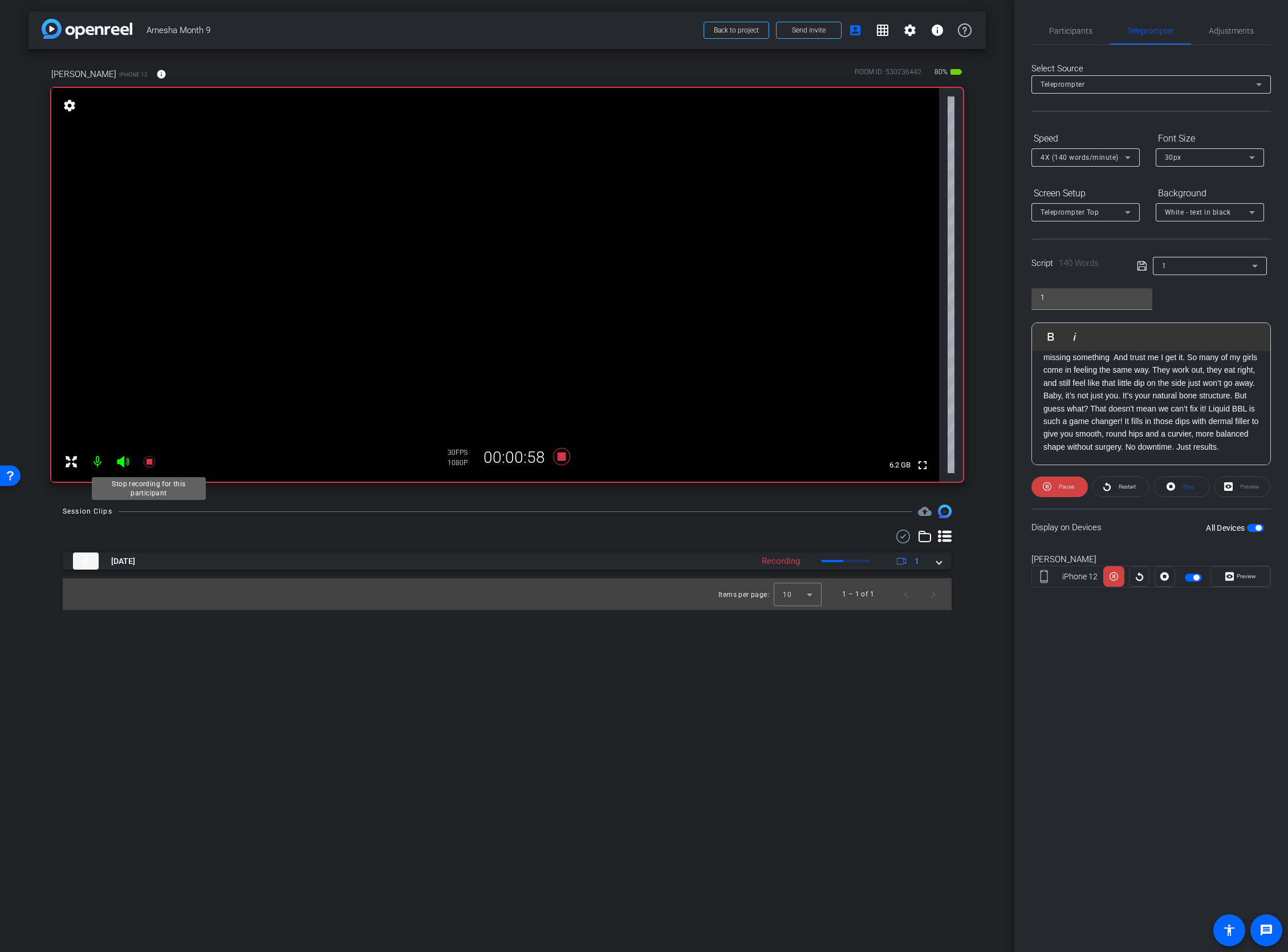
click at [150, 459] on icon at bounding box center [148, 461] width 11 height 11
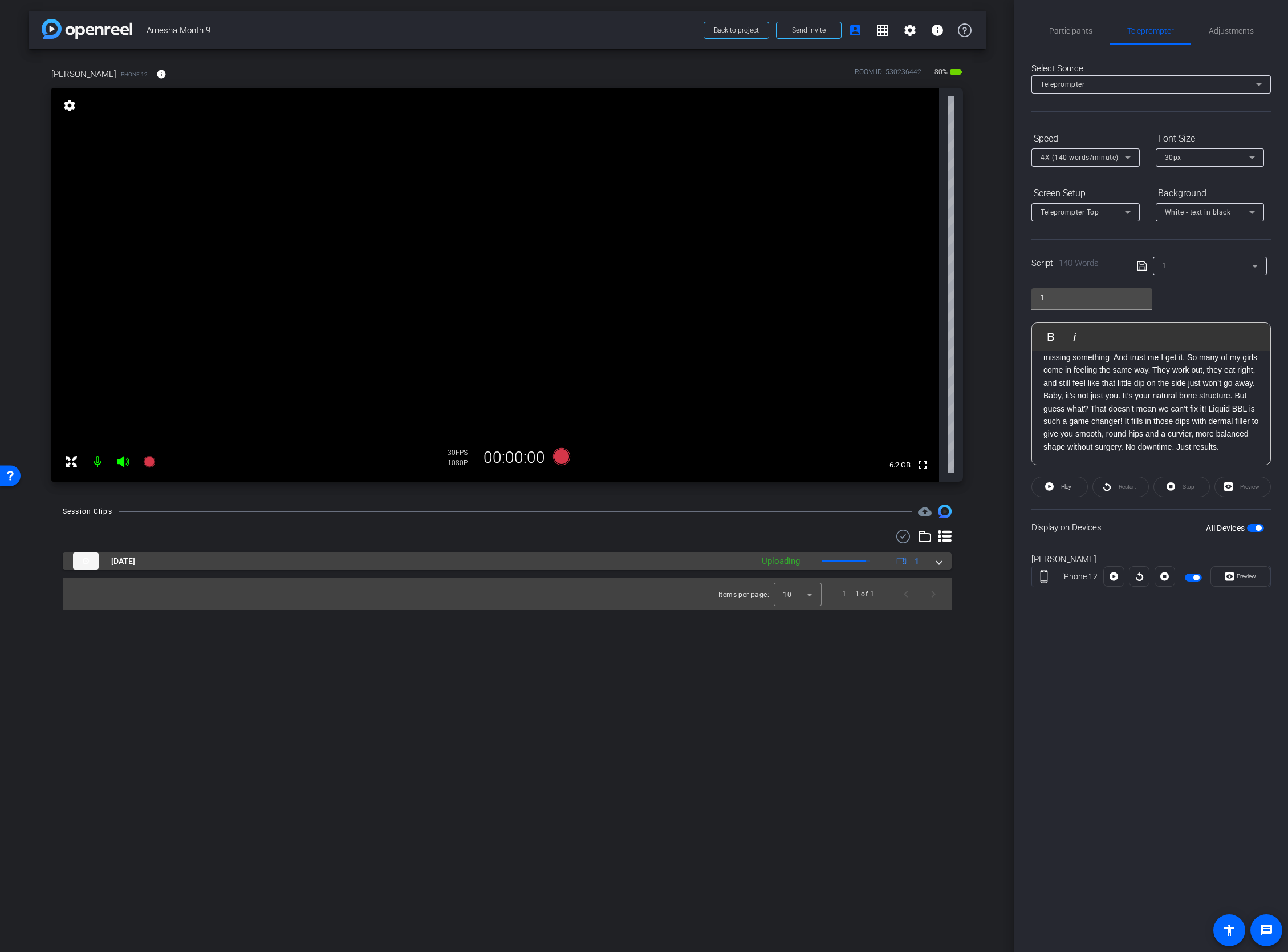
click at [938, 559] on span at bounding box center [938, 561] width 4 height 12
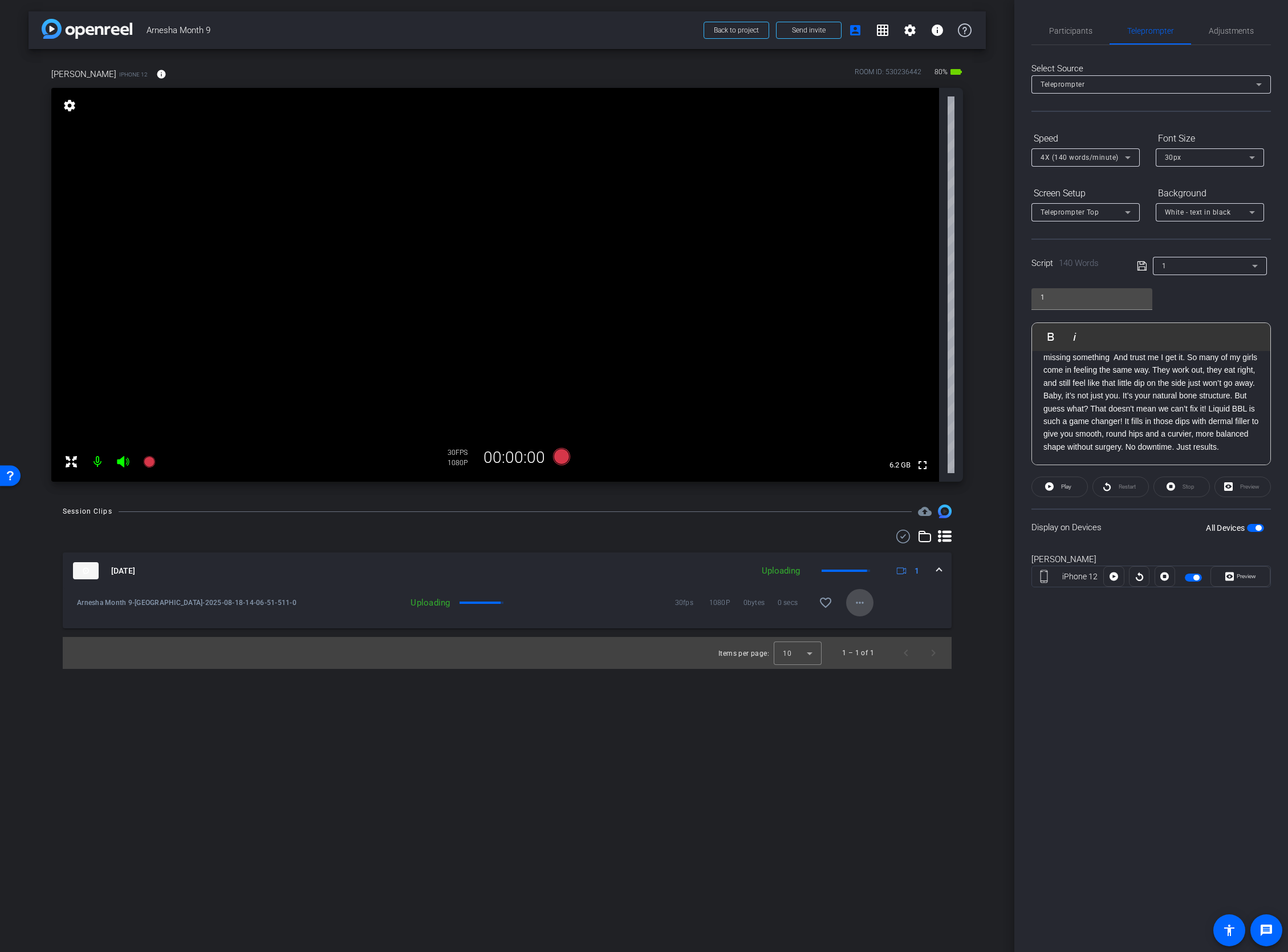
click at [857, 595] on mat-icon "more_horiz" at bounding box center [860, 602] width 14 height 14
click at [1208, 259] on div at bounding box center [644, 476] width 1288 height 952
click at [1206, 266] on div "1" at bounding box center [1207, 266] width 90 height 14
click at [1188, 321] on mat-option "2" at bounding box center [1209, 324] width 114 height 18
type input "2"
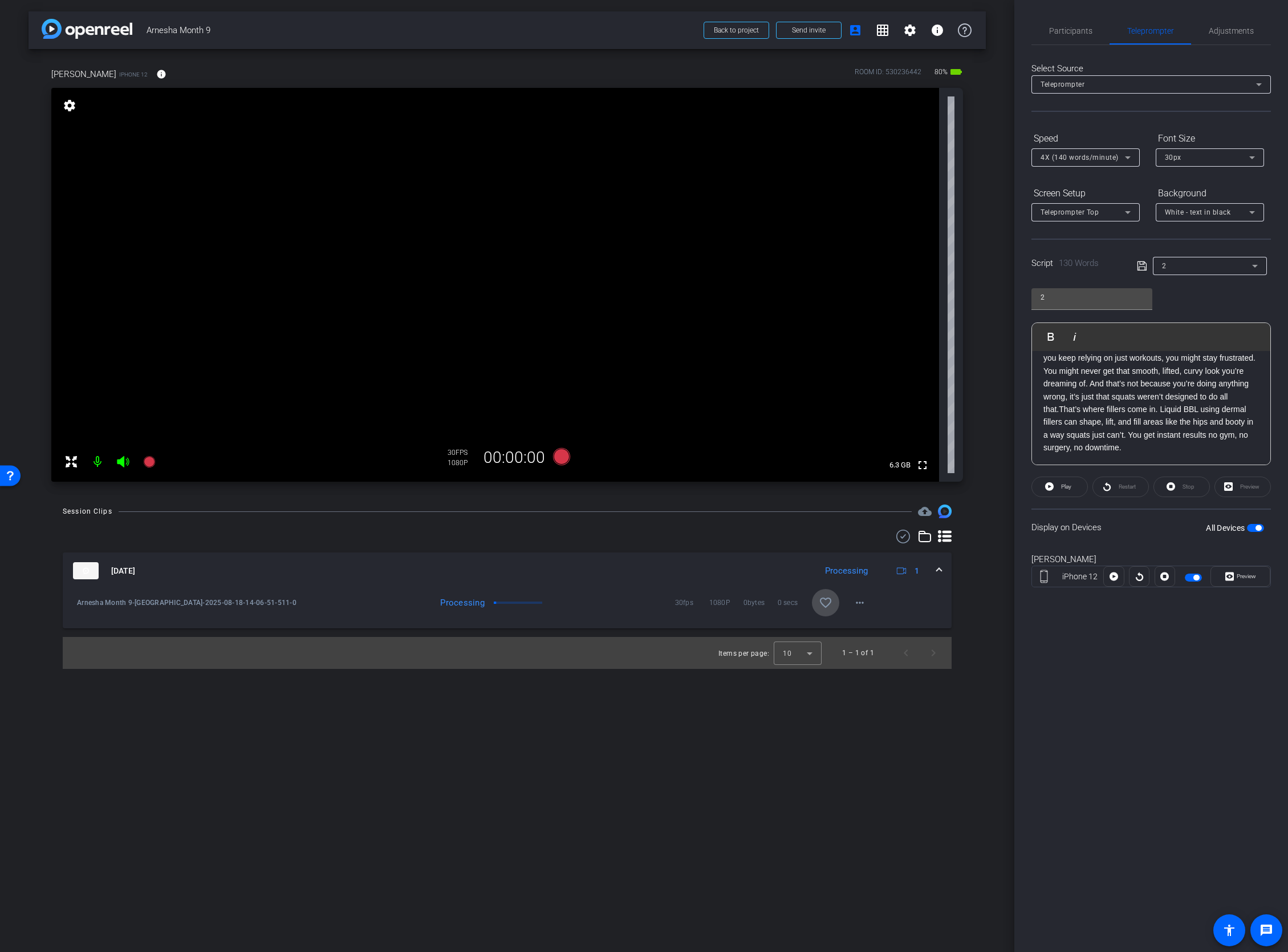
click at [829, 595] on mat-icon "favorite_border" at bounding box center [826, 602] width 14 height 14
click at [1059, 30] on span "Participants" at bounding box center [1071, 31] width 43 height 8
